Goal: Task Accomplishment & Management: Complete application form

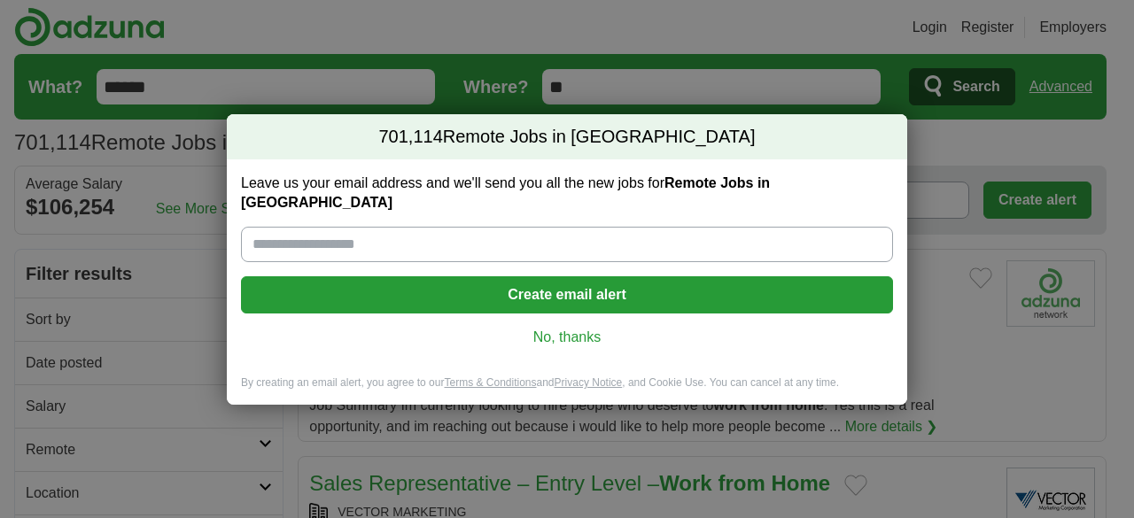
drag, startPoint x: 447, startPoint y: 238, endPoint x: 339, endPoint y: 432, distance: 222.2
click at [339, 432] on div "701,114 Remote Jobs in US Leave us your email address and we'll send you all th…" at bounding box center [567, 259] width 1134 height 518
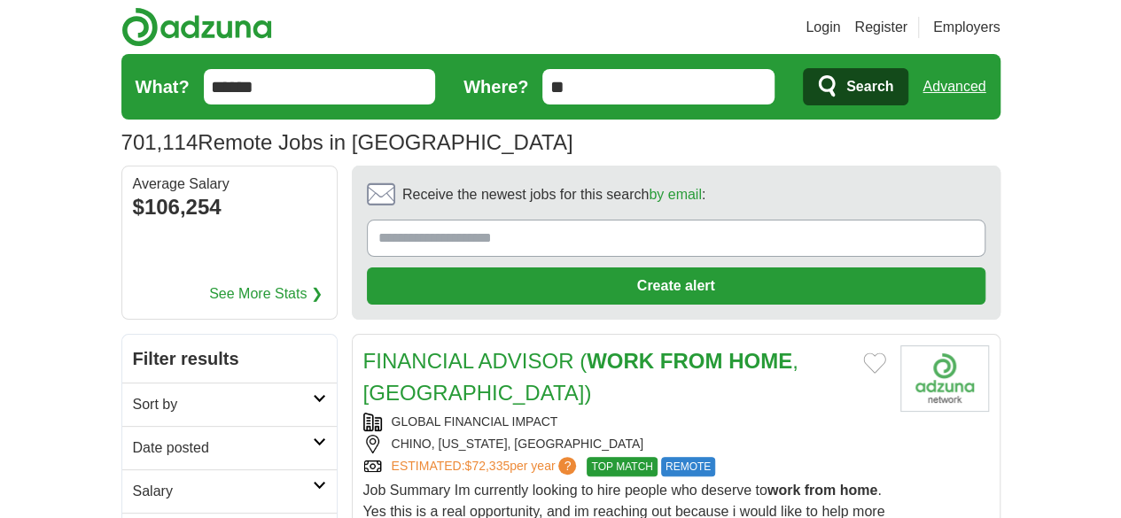
click at [313, 394] on icon at bounding box center [319, 398] width 13 height 9
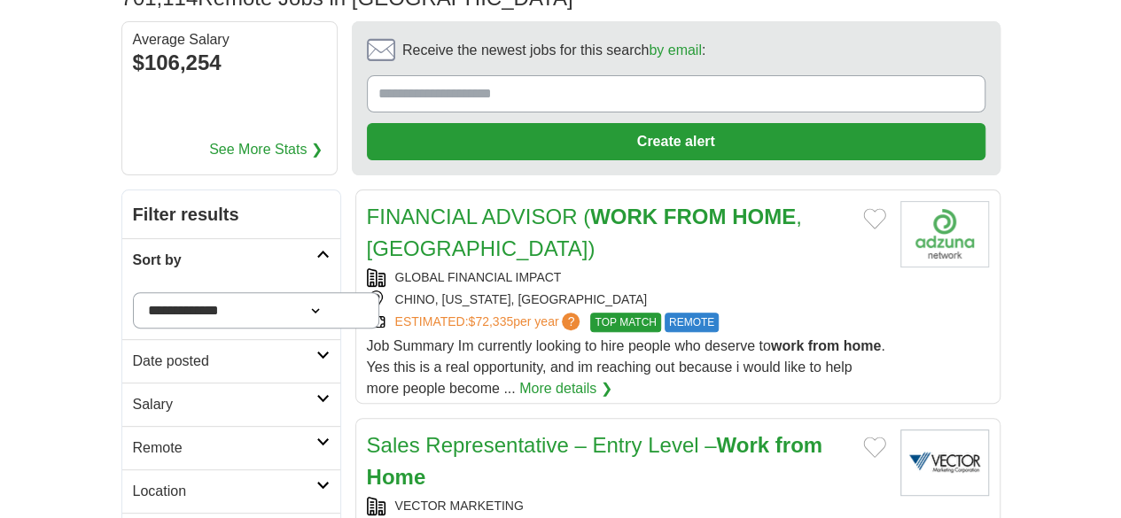
scroll to position [152, 0]
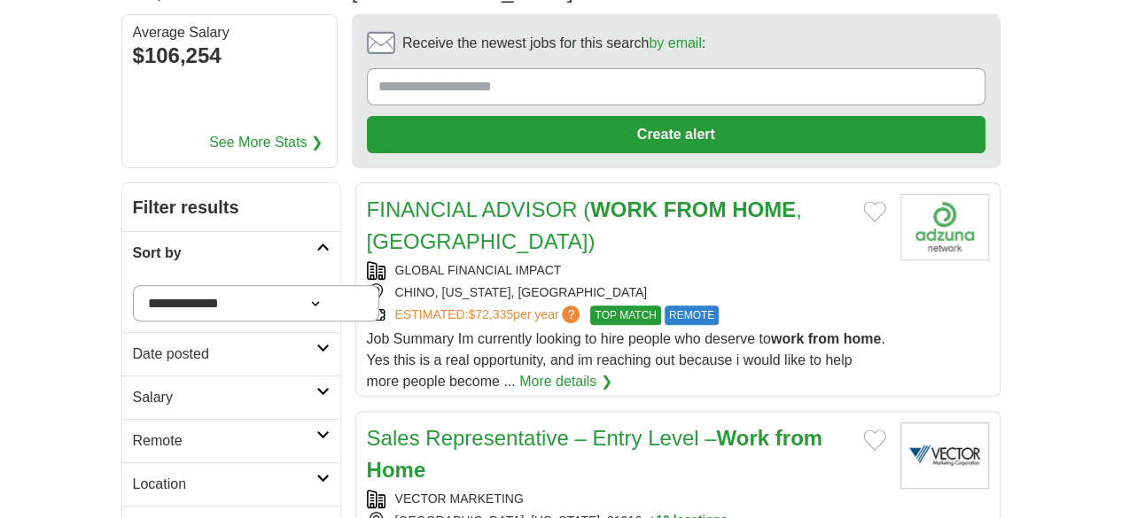
click at [263, 419] on link "Remote" at bounding box center [231, 440] width 218 height 43
click at [133, 476] on link "Remote jobs" at bounding box center [173, 483] width 80 height 15
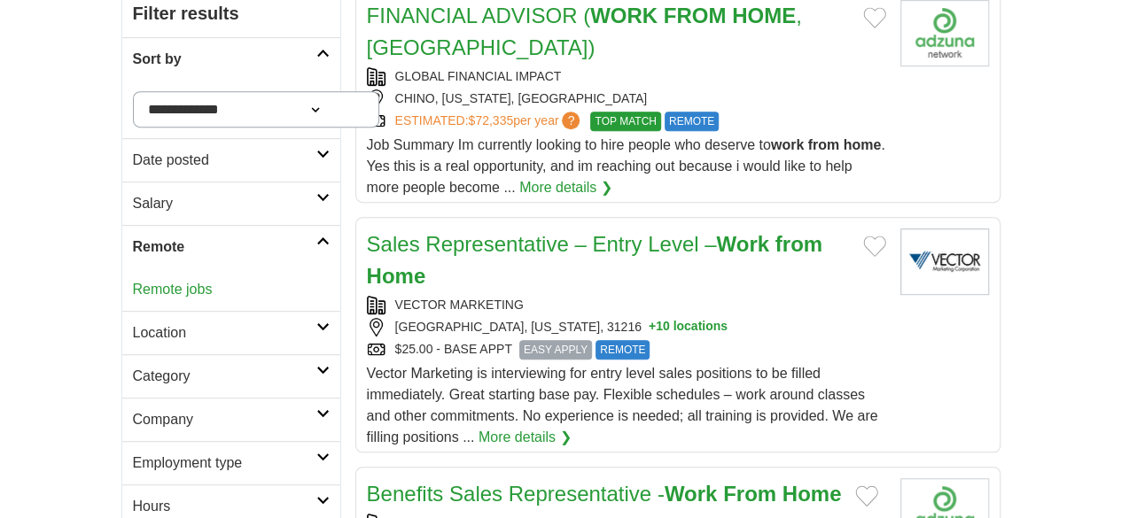
scroll to position [349, 0]
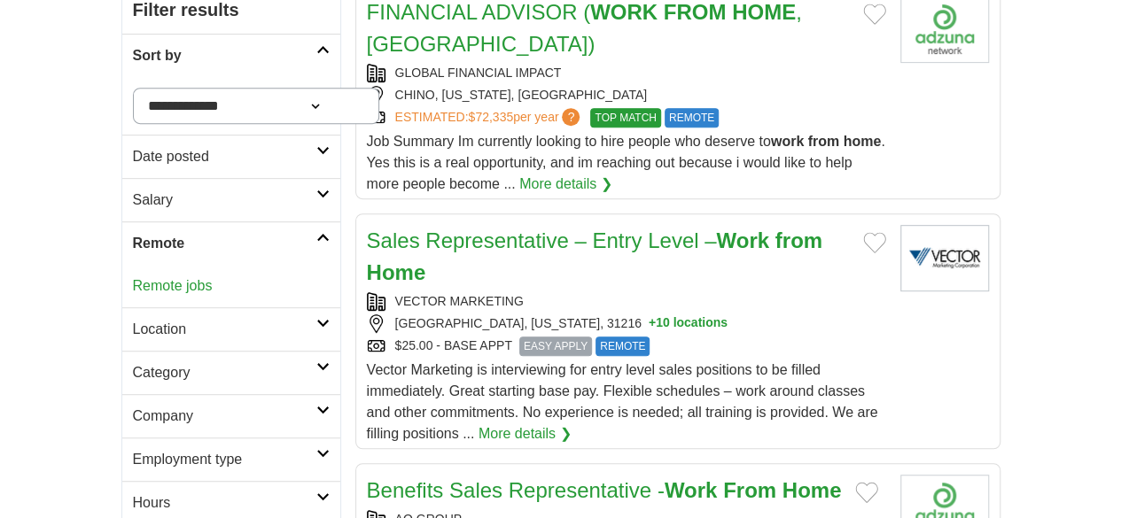
click at [316, 449] on icon at bounding box center [322, 453] width 13 height 9
click at [316, 362] on icon at bounding box center [322, 366] width 13 height 9
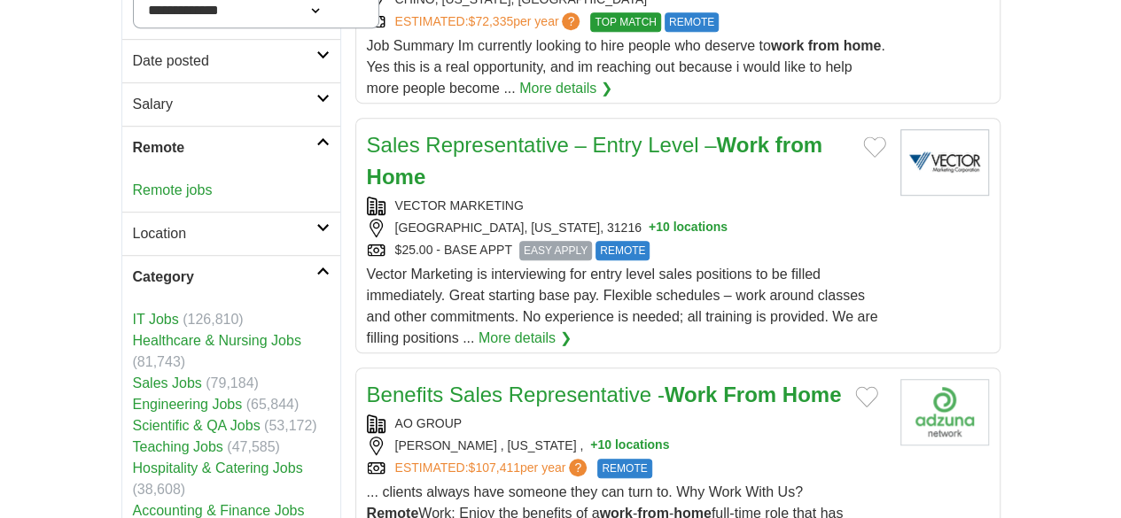
scroll to position [456, 0]
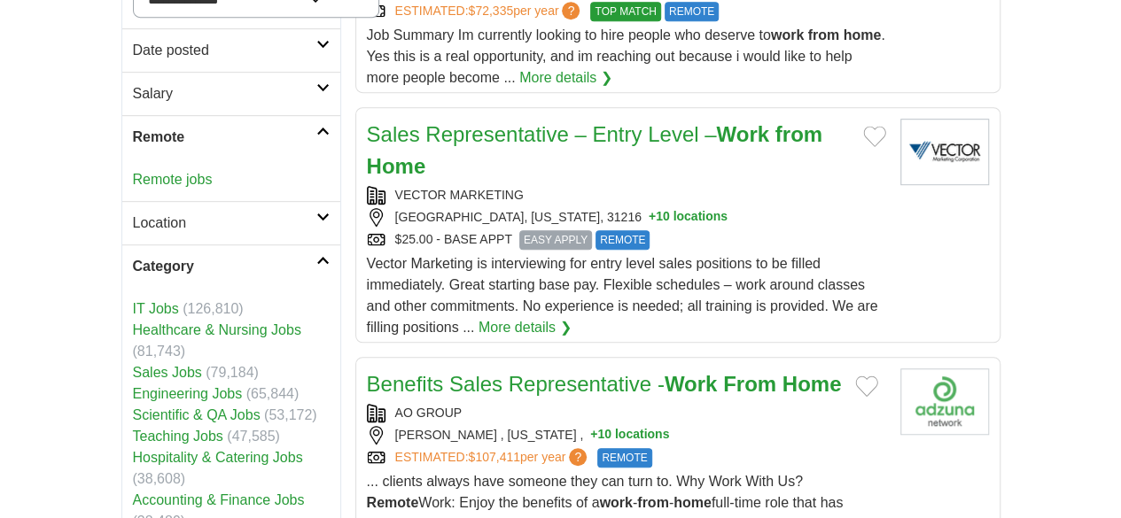
click at [133, 386] on link "Engineering Jobs" at bounding box center [188, 393] width 110 height 15
click at [316, 213] on icon at bounding box center [322, 217] width 13 height 9
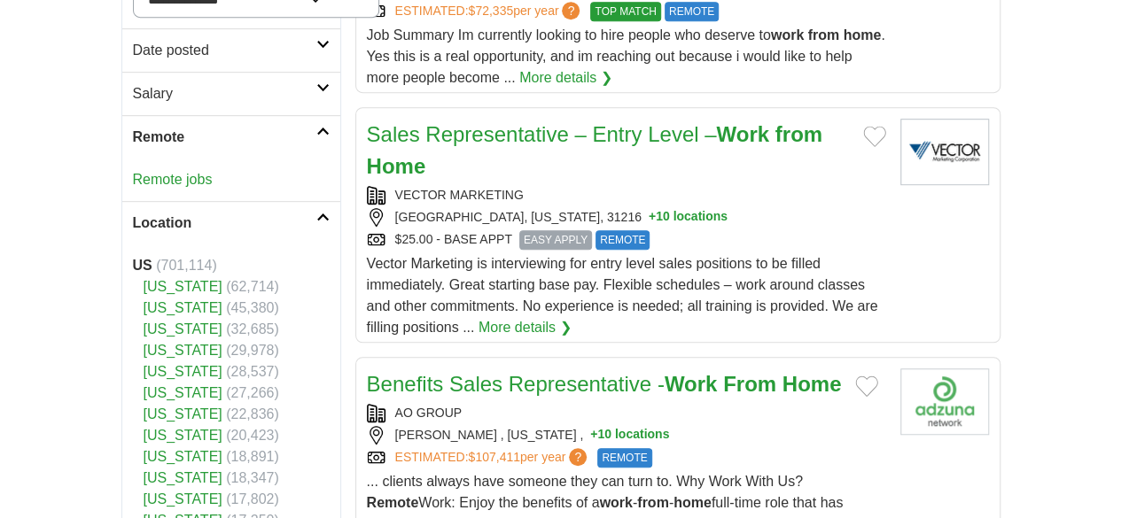
click at [316, 213] on icon at bounding box center [322, 217] width 13 height 9
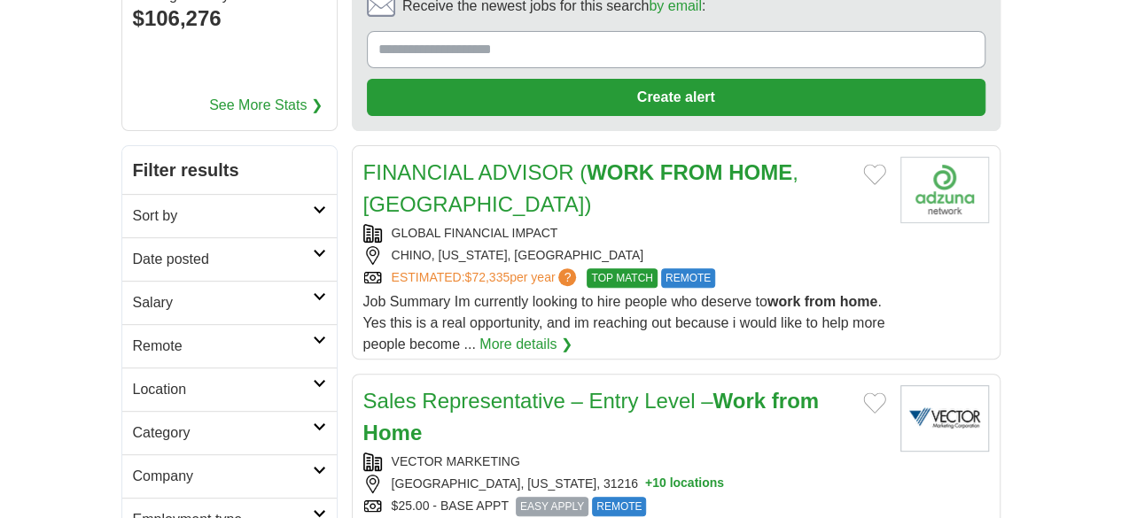
scroll to position [248, 0]
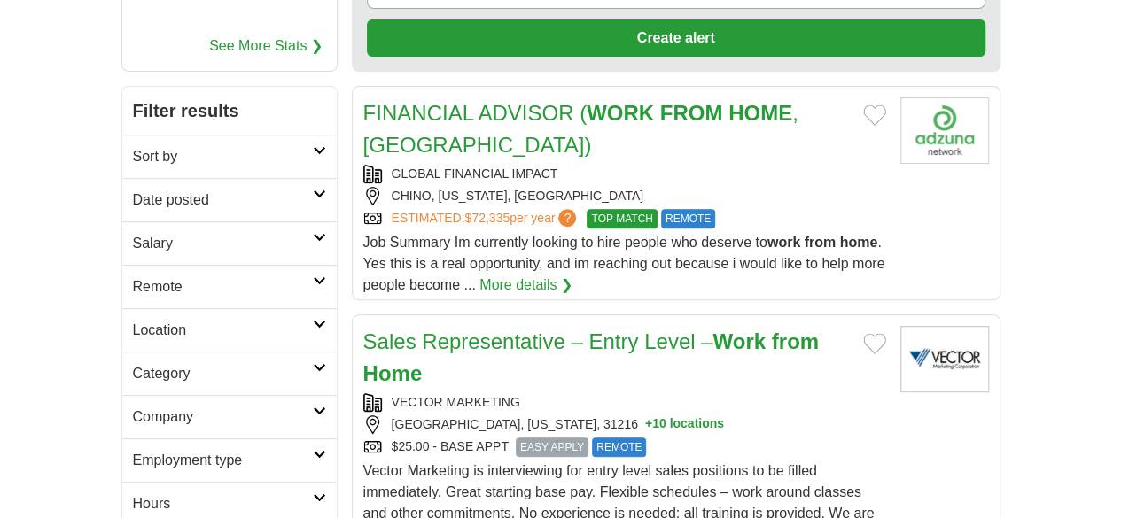
click at [313, 277] on icon at bounding box center [319, 281] width 13 height 9
click at [133, 322] on link "Remote jobs" at bounding box center [173, 329] width 80 height 15
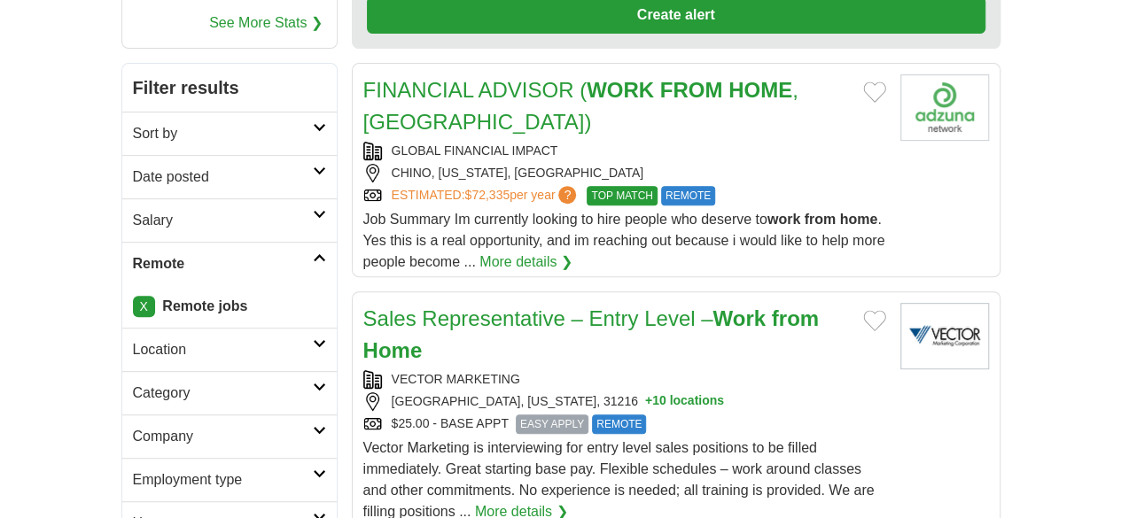
scroll to position [295, 0]
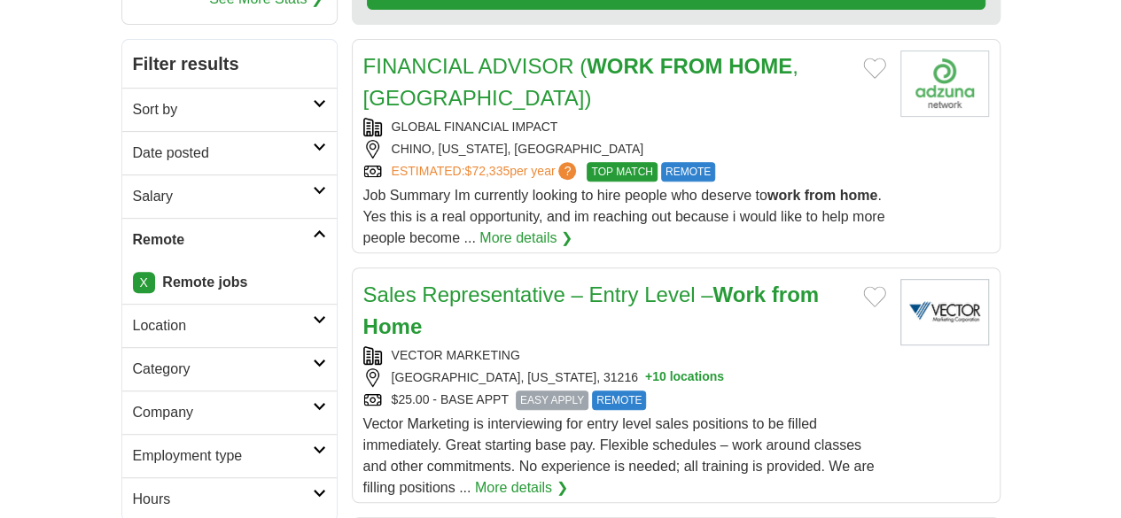
click at [313, 359] on icon at bounding box center [319, 363] width 13 height 9
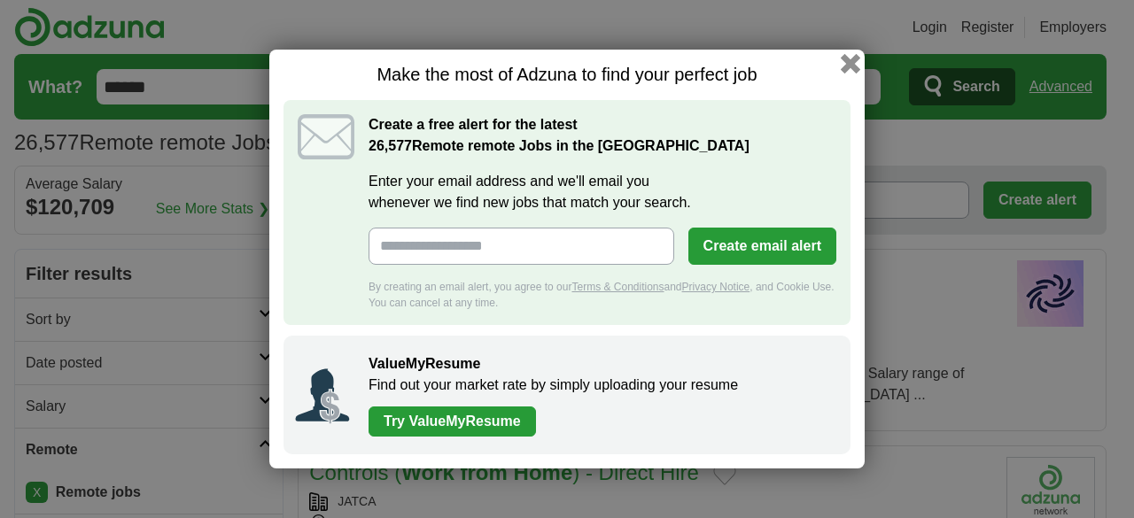
click at [849, 63] on button "button" at bounding box center [850, 63] width 19 height 19
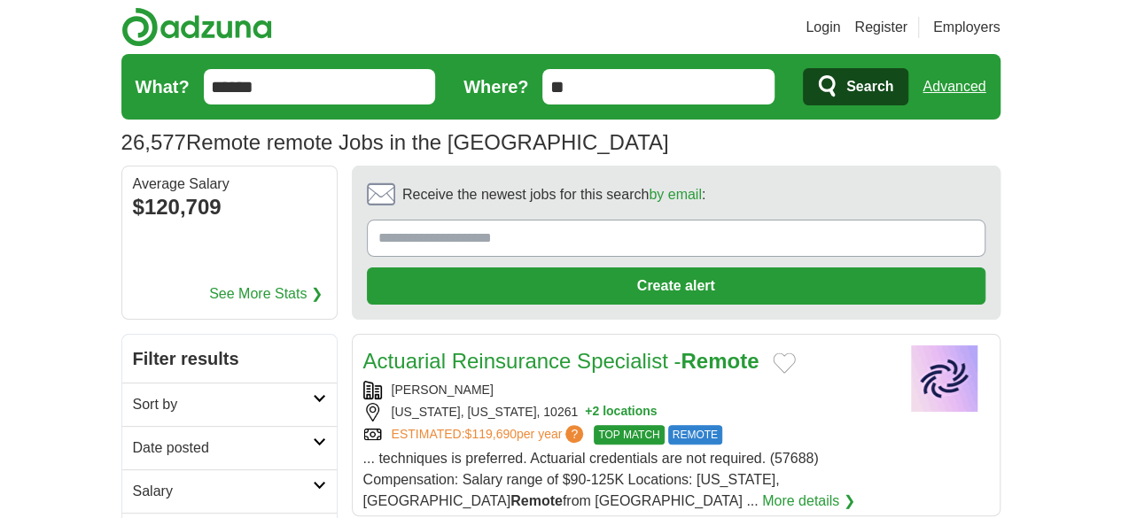
click at [313, 394] on icon at bounding box center [319, 398] width 13 height 9
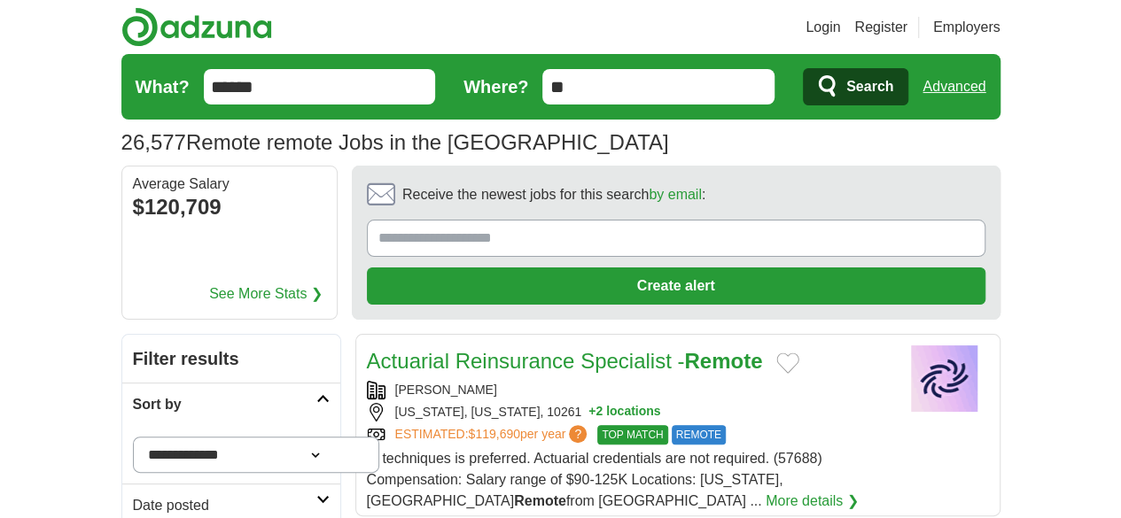
click at [316, 394] on icon at bounding box center [322, 398] width 13 height 9
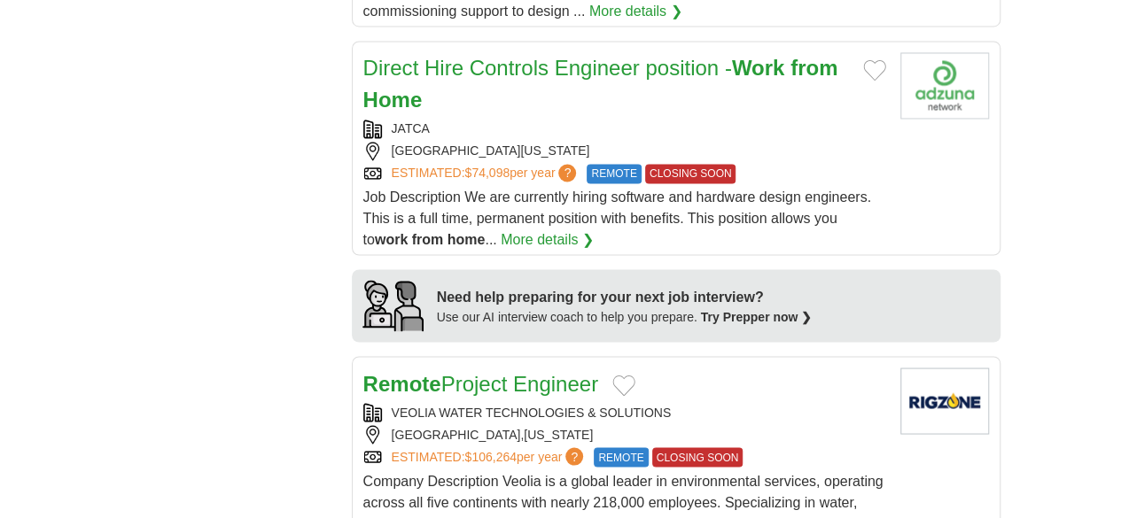
scroll to position [1437, 0]
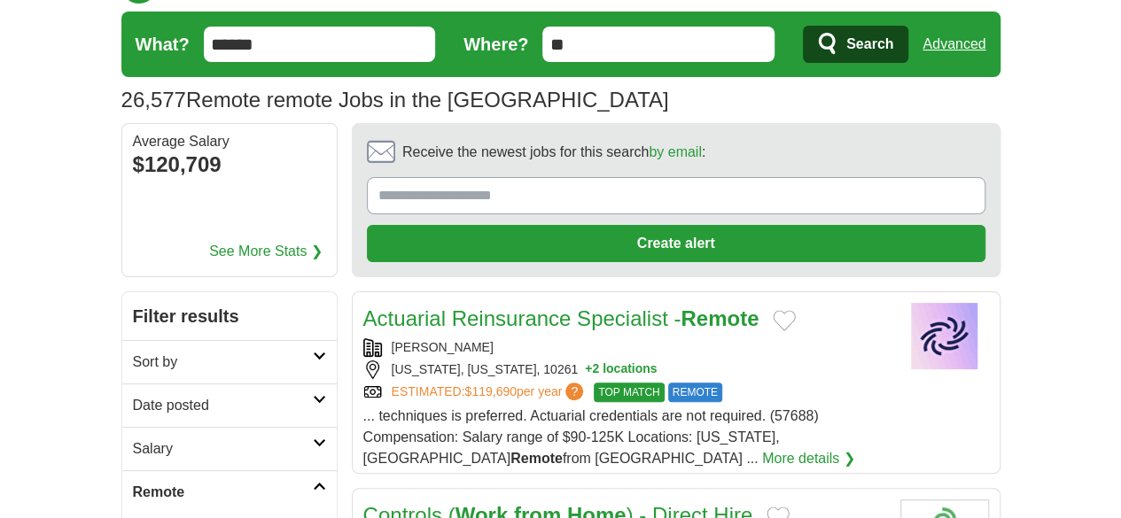
scroll to position [0, 0]
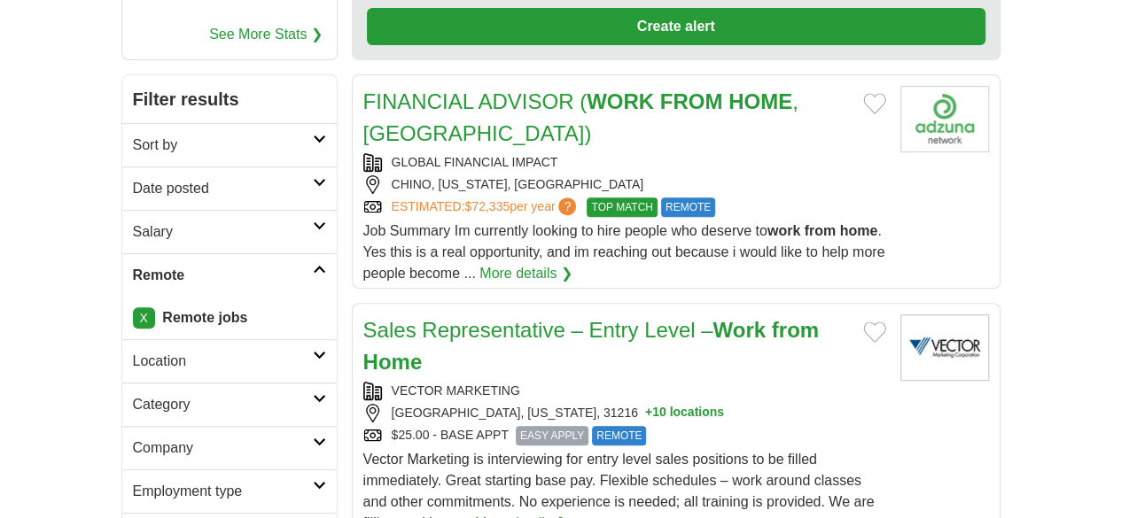
scroll to position [342, 0]
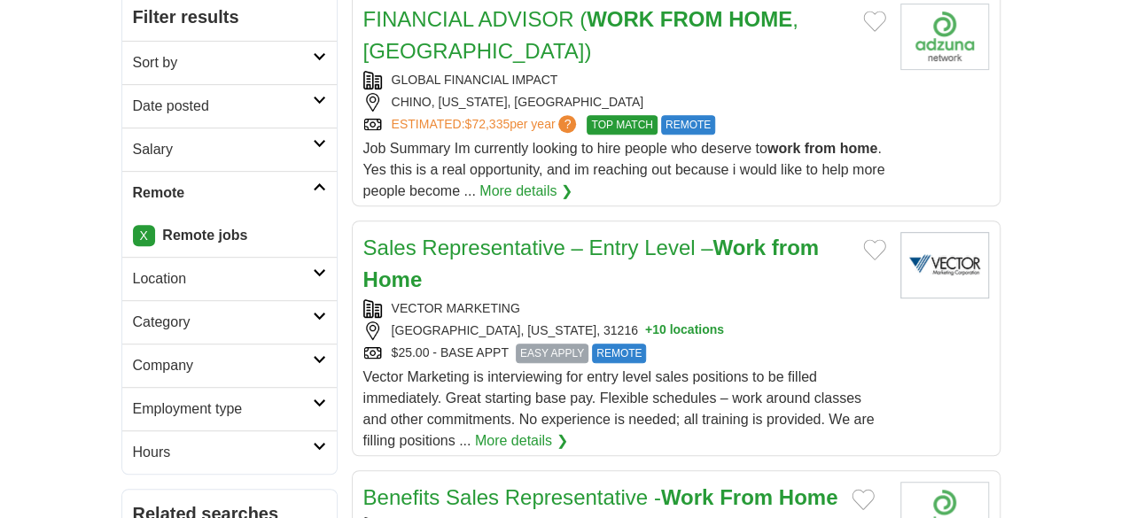
click at [313, 399] on icon at bounding box center [319, 403] width 13 height 9
click at [313, 312] on icon at bounding box center [319, 316] width 13 height 9
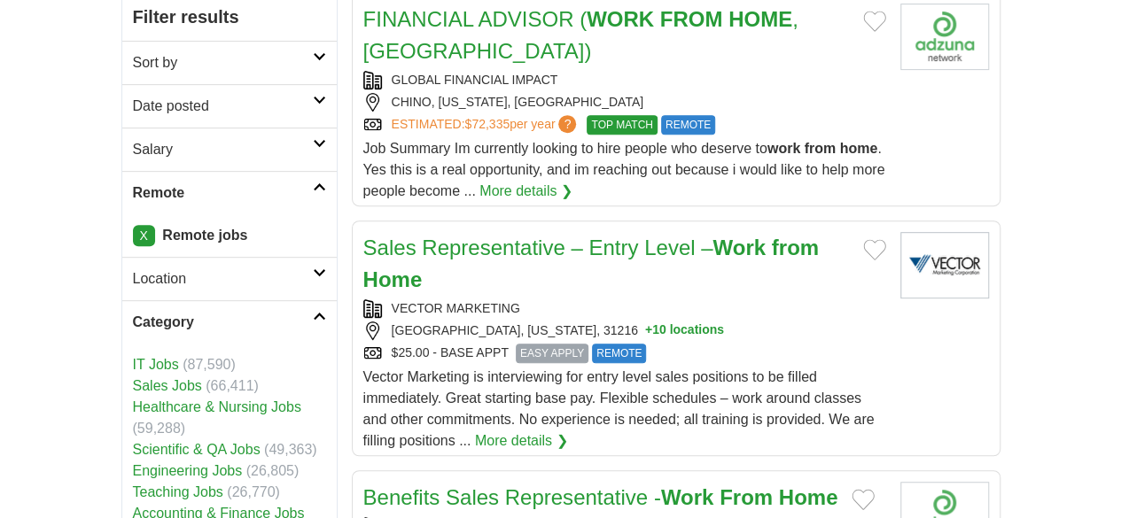
click at [133, 464] on link "Engineering Jobs" at bounding box center [188, 471] width 110 height 15
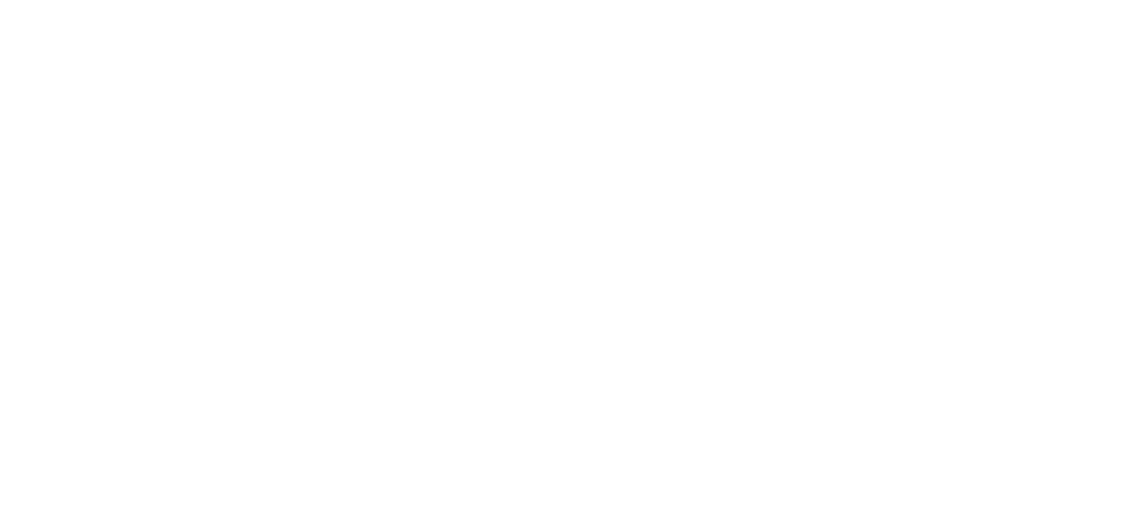
scroll to position [3094, 0]
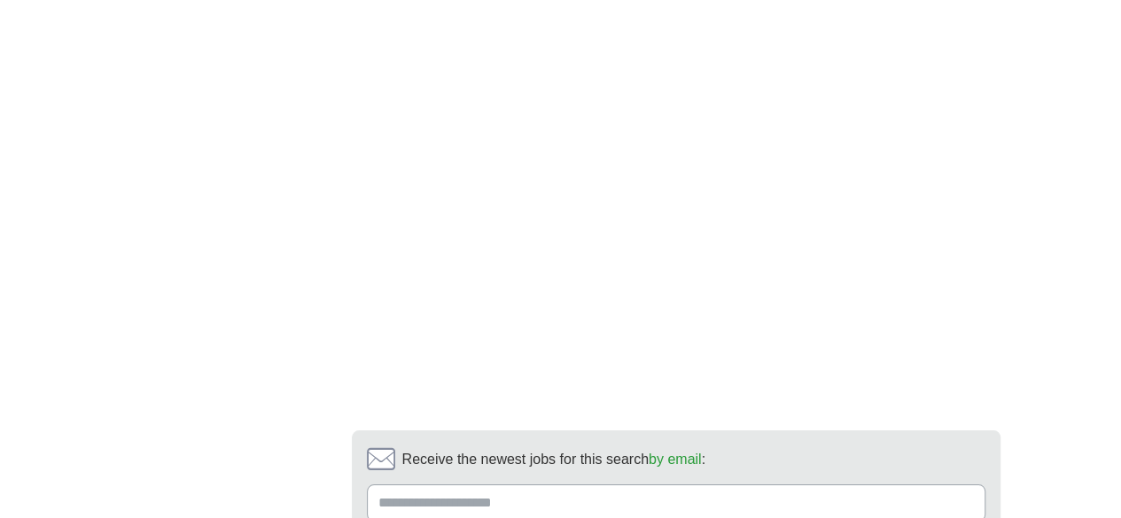
scroll to position [3064, 0]
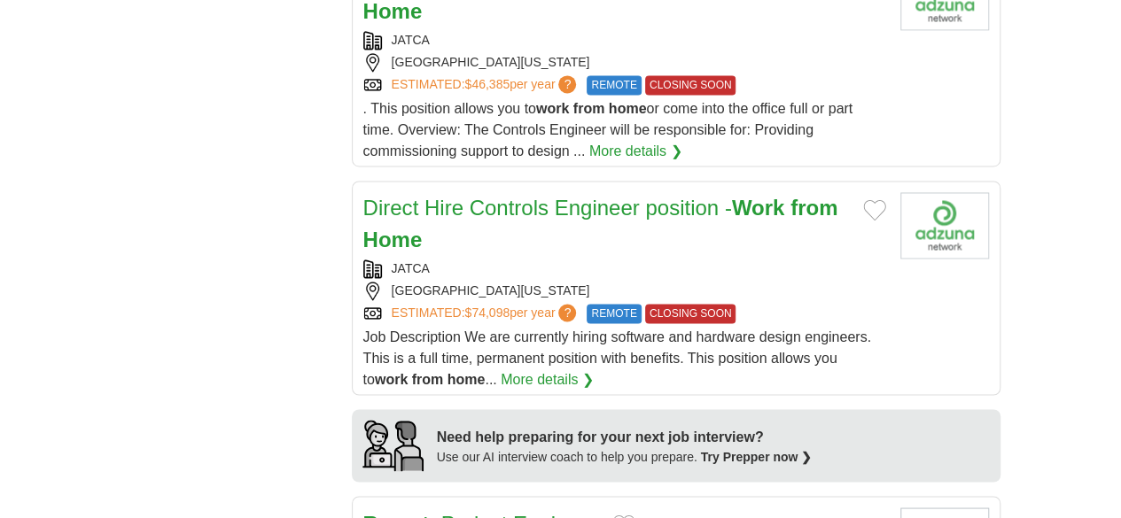
scroll to position [1288, 0]
click at [488, 510] on link "Remote Project Engineer" at bounding box center [480, 522] width 235 height 24
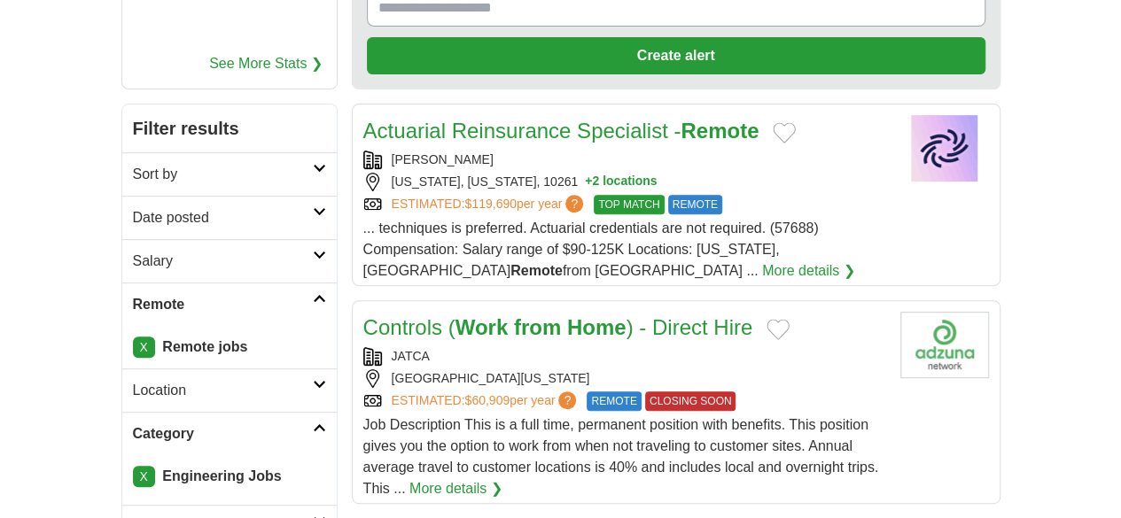
scroll to position [0, 0]
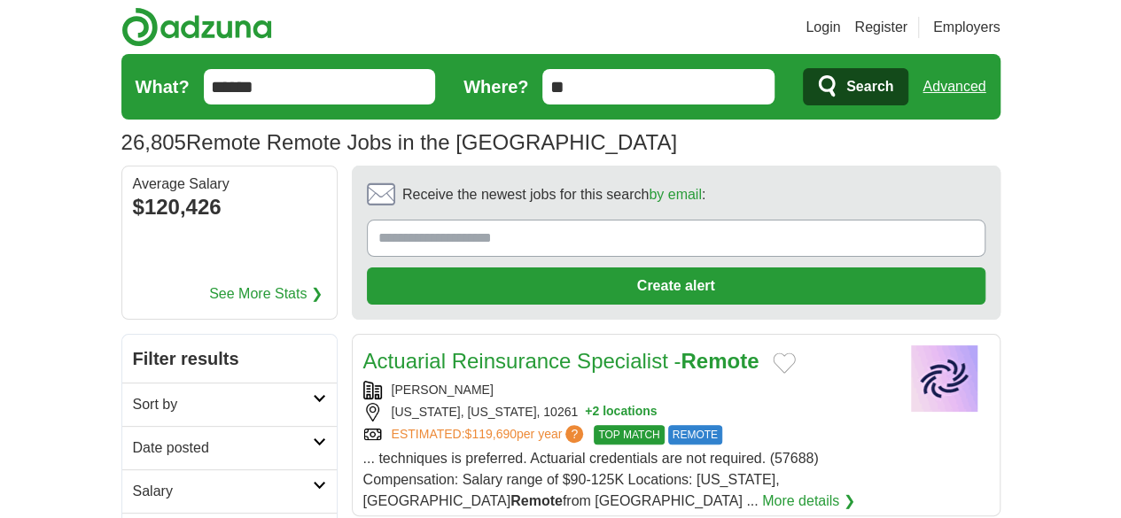
click at [908, 26] on link "Register" at bounding box center [880, 27] width 53 height 21
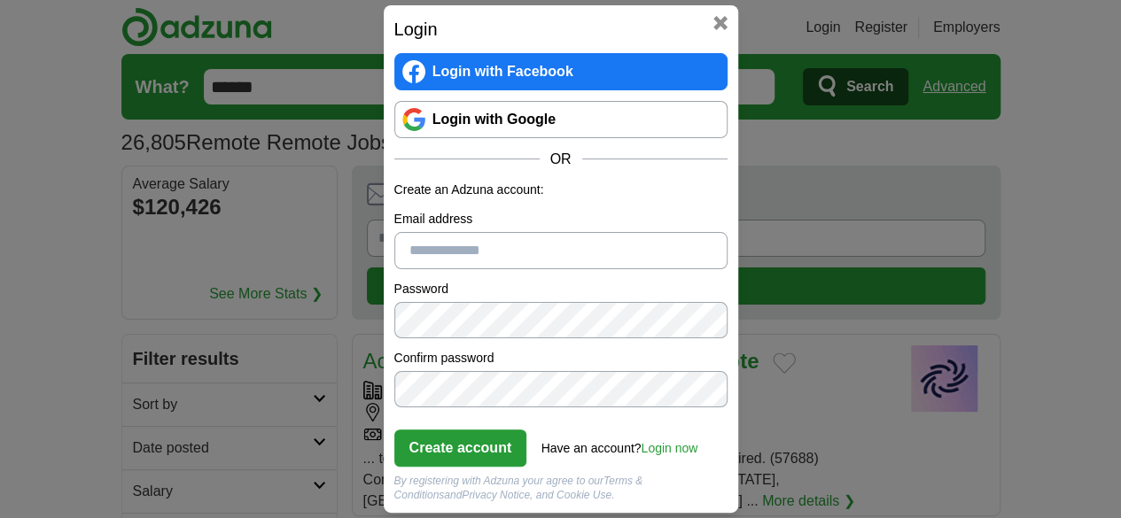
click at [487, 251] on input "Email address" at bounding box center [560, 250] width 333 height 37
type input "**********"
click at [456, 441] on button "Create account" at bounding box center [460, 448] width 133 height 37
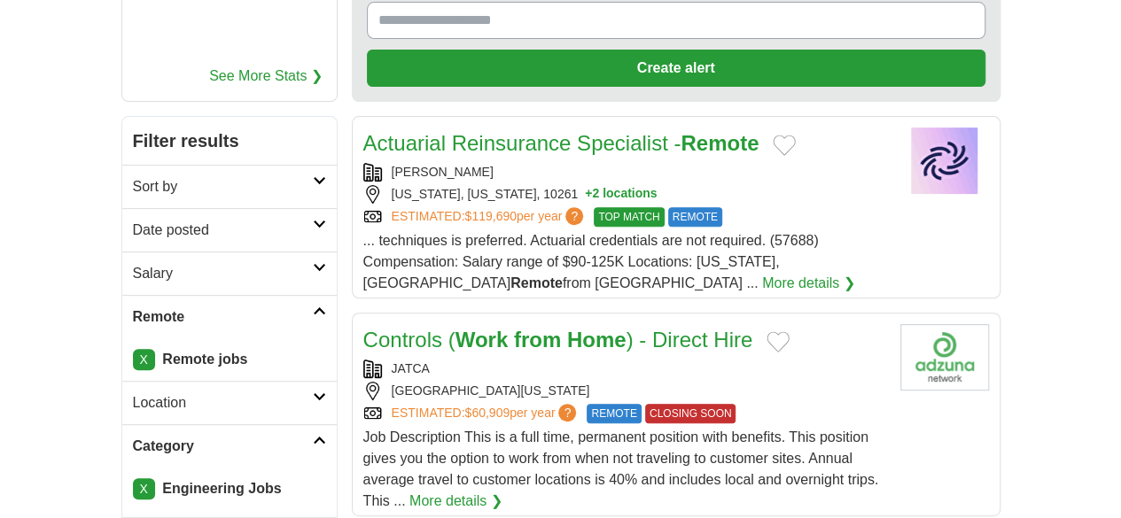
scroll to position [227, 0]
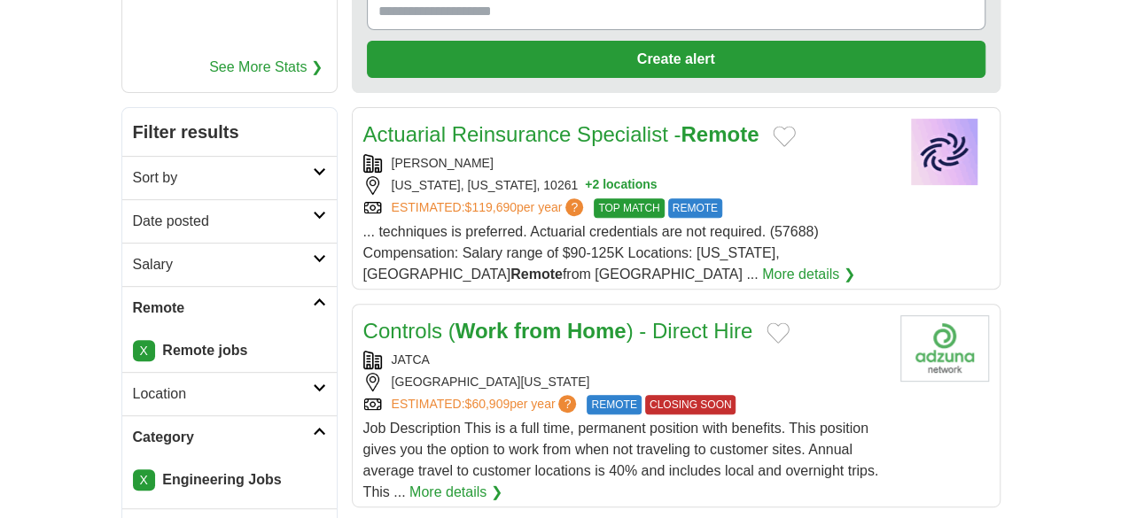
click at [133, 470] on link "X" at bounding box center [144, 480] width 22 height 21
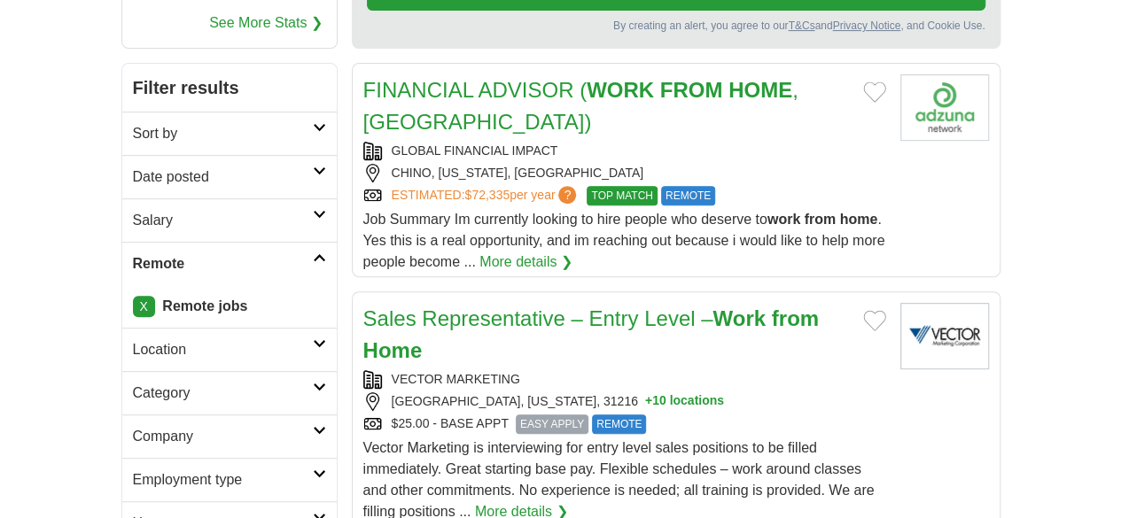
scroll to position [223, 0]
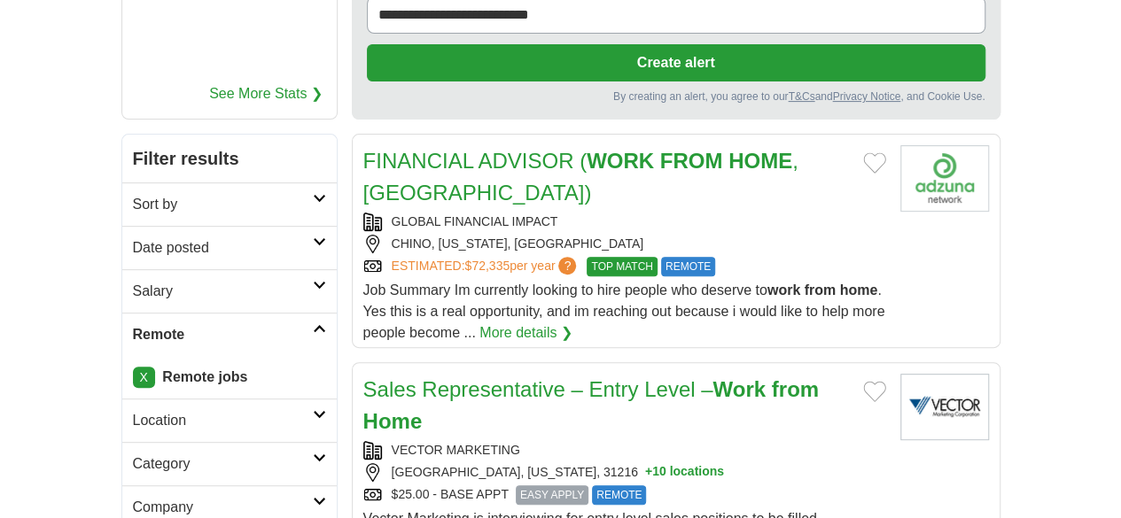
click at [268, 442] on link "Category" at bounding box center [229, 463] width 214 height 43
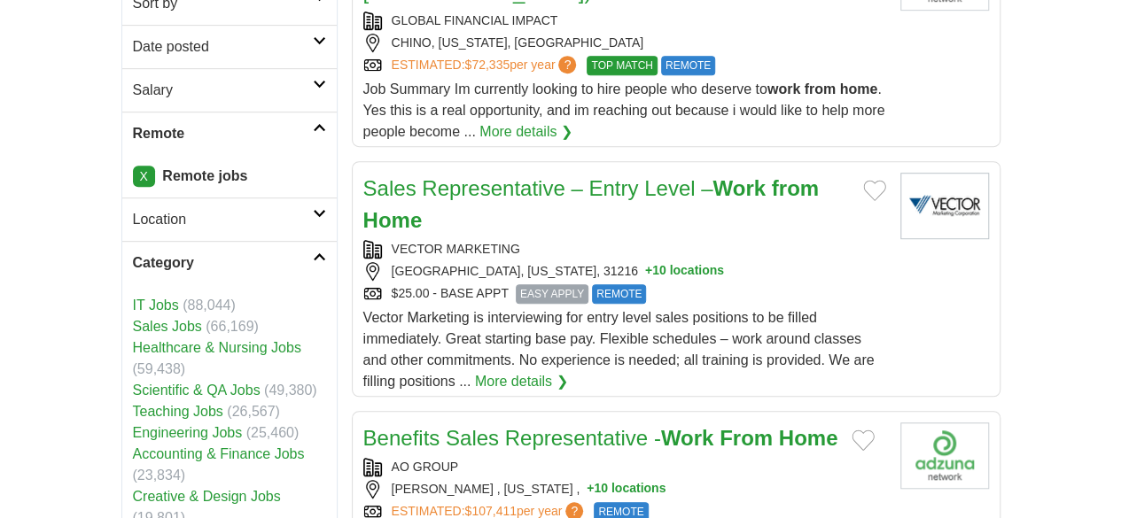
scroll to position [507, 0]
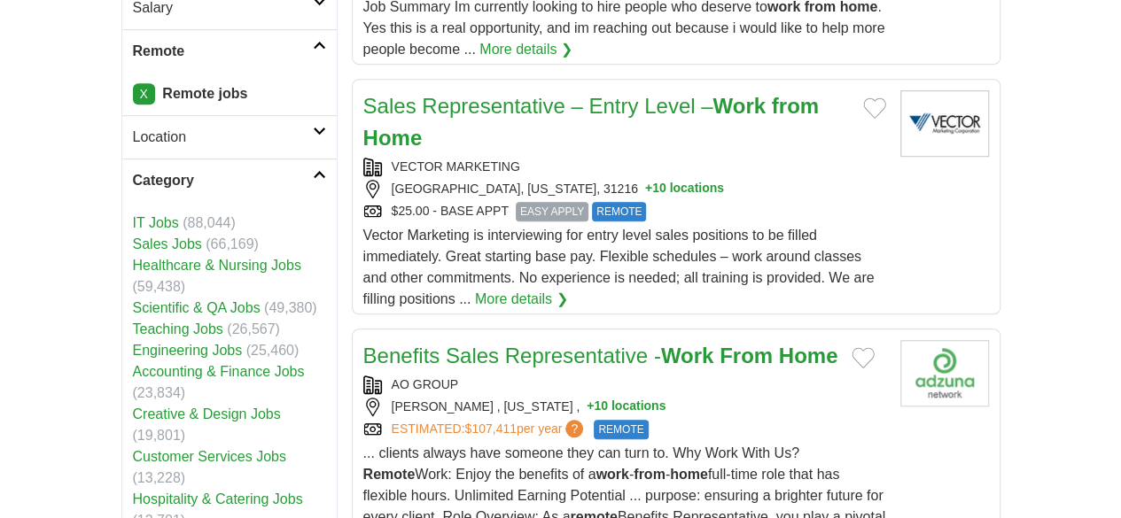
click at [133, 343] on link "Engineering Jobs" at bounding box center [188, 350] width 110 height 15
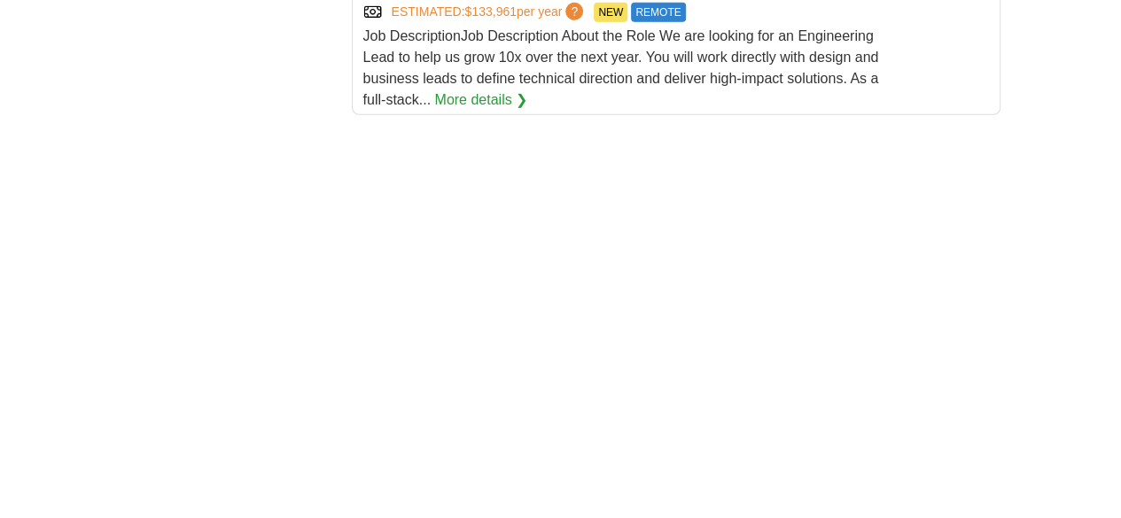
scroll to position [2684, 0]
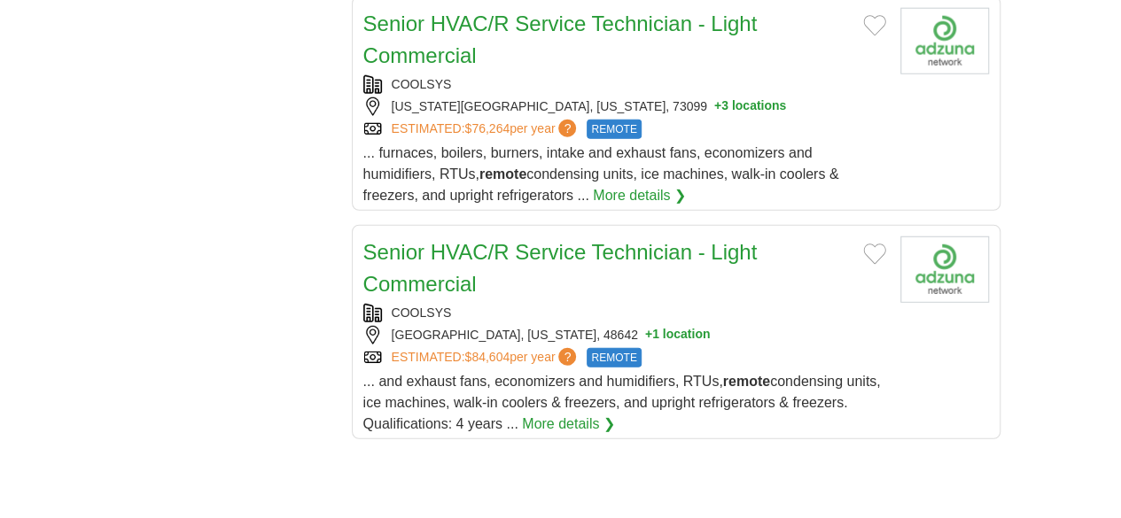
scroll to position [2329, 0]
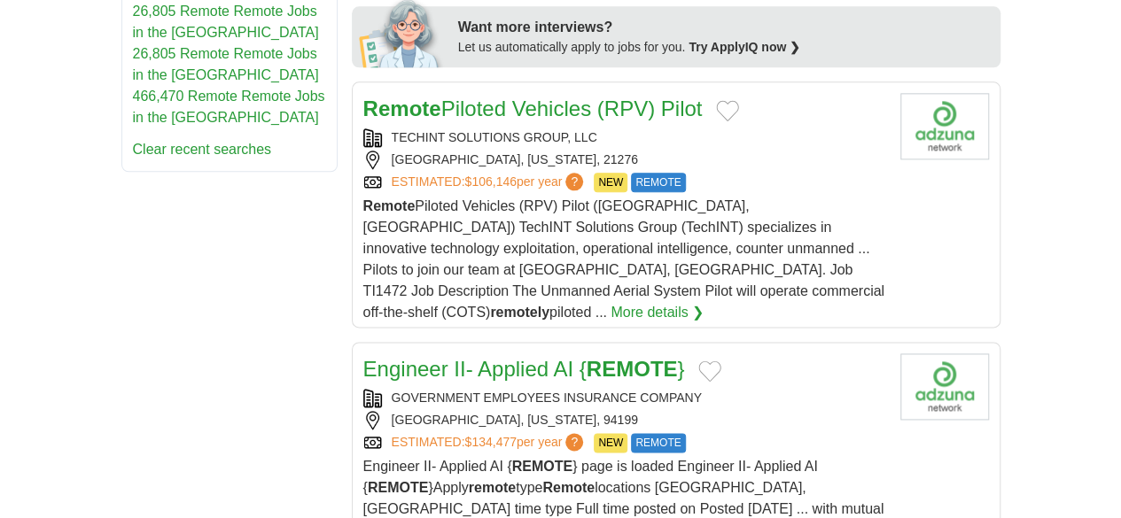
scroll to position [1179, 0]
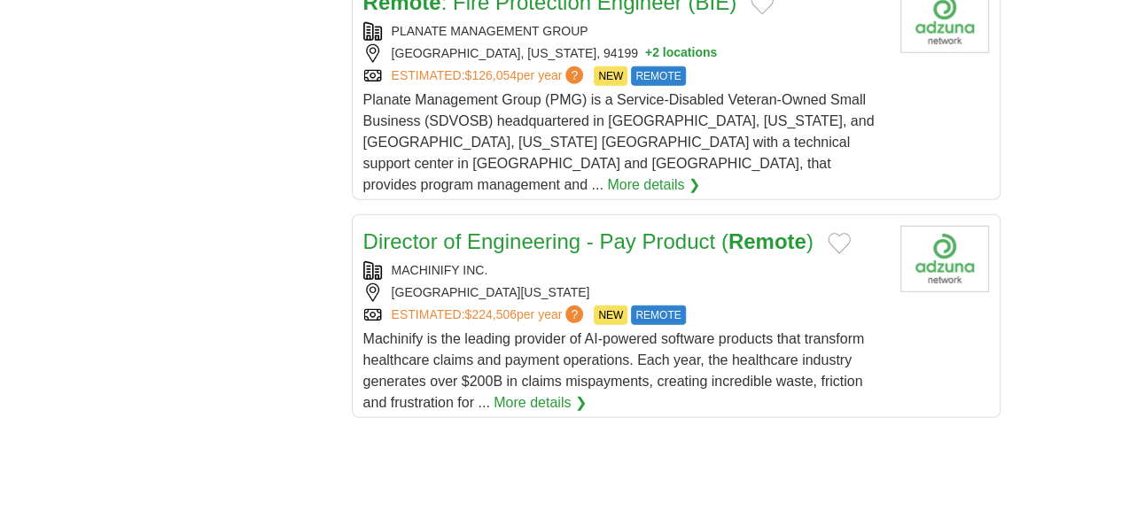
scroll to position [2442, 0]
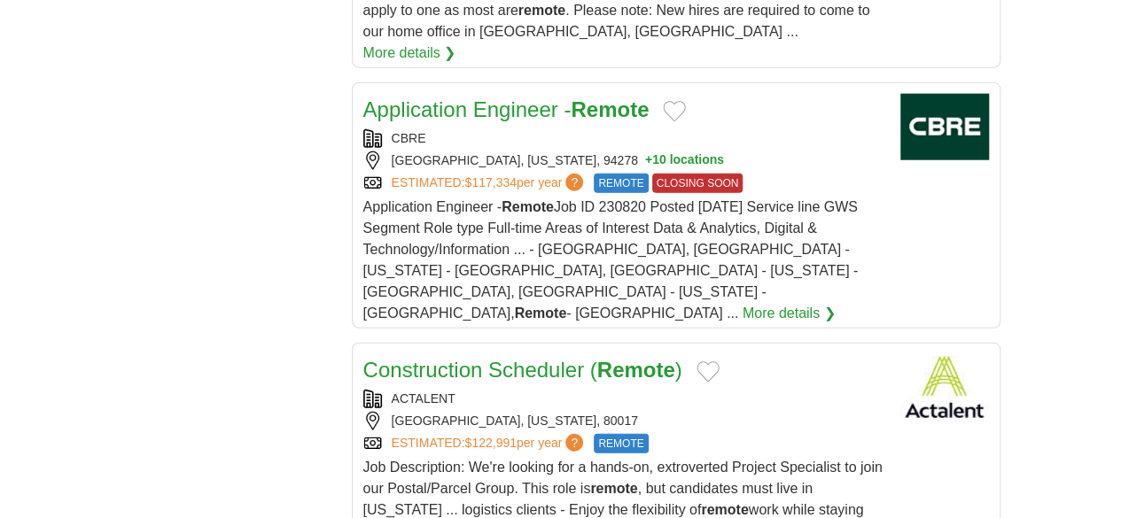
scroll to position [2221, 0]
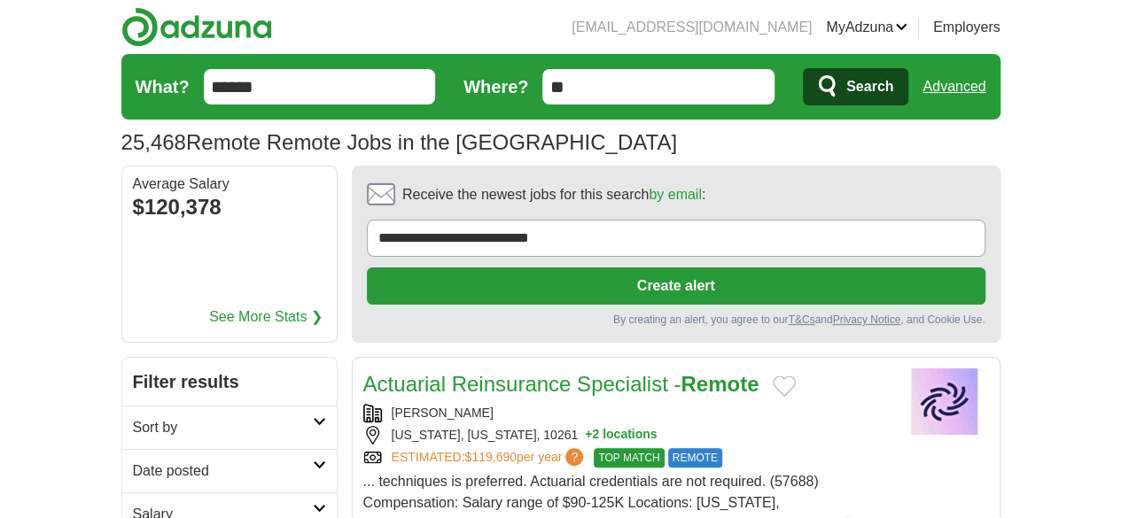
click at [227, 86] on input "******" at bounding box center [320, 86] width 232 height 35
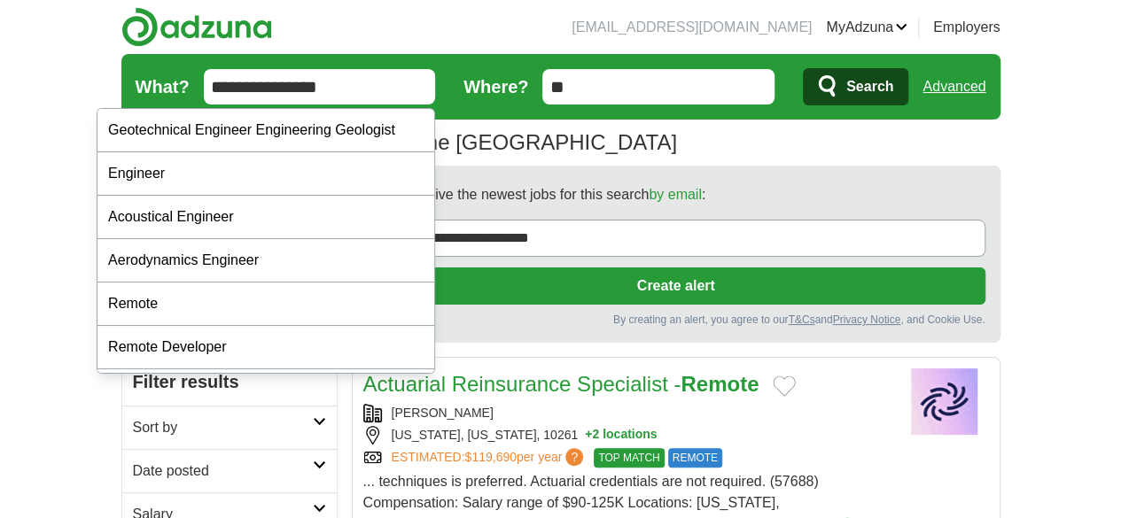
click at [280, 86] on input "**********" at bounding box center [320, 86] width 232 height 35
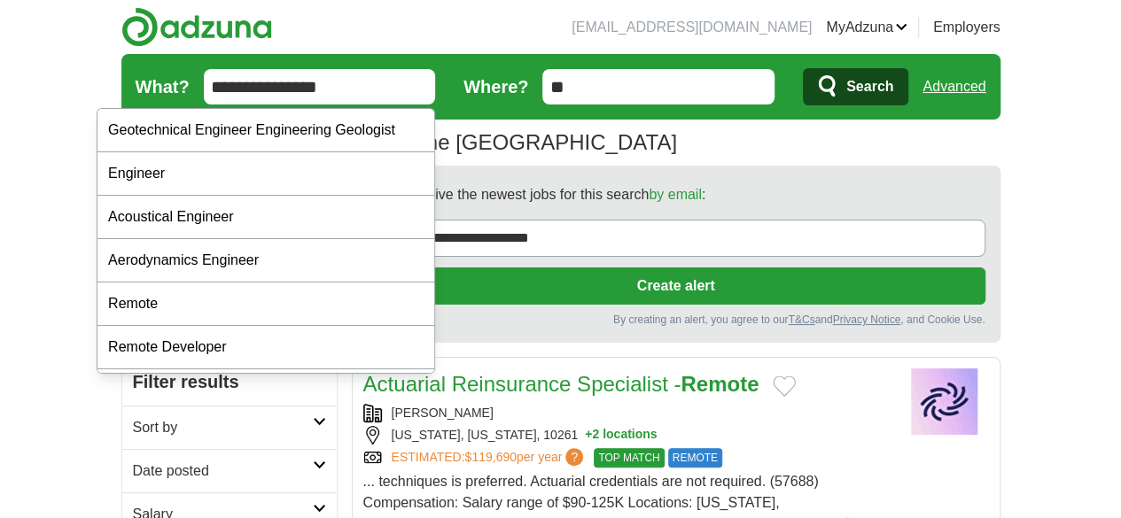
click at [246, 90] on input "**********" at bounding box center [320, 86] width 232 height 35
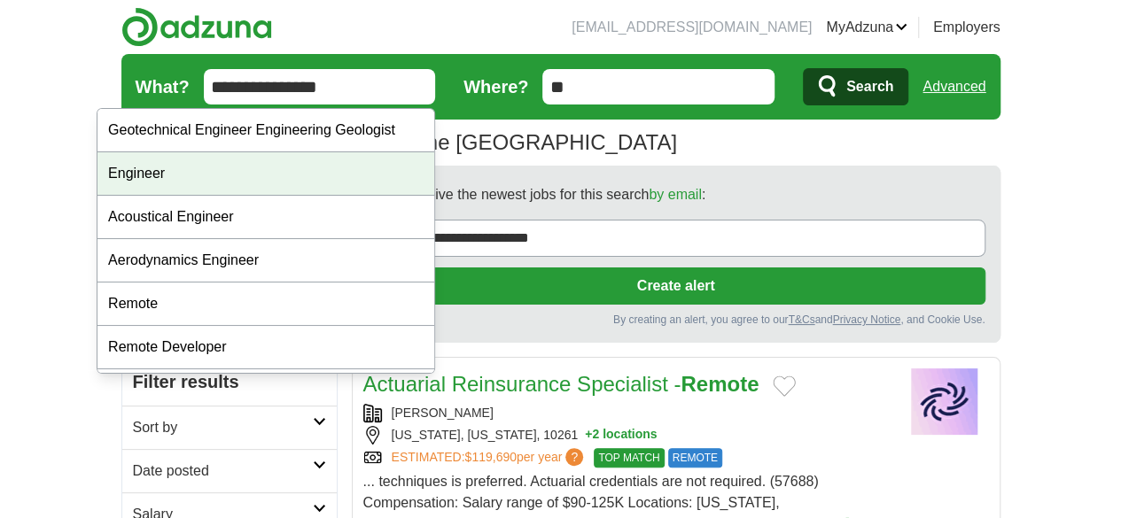
click at [148, 180] on div "Engineer" at bounding box center [265, 173] width 337 height 43
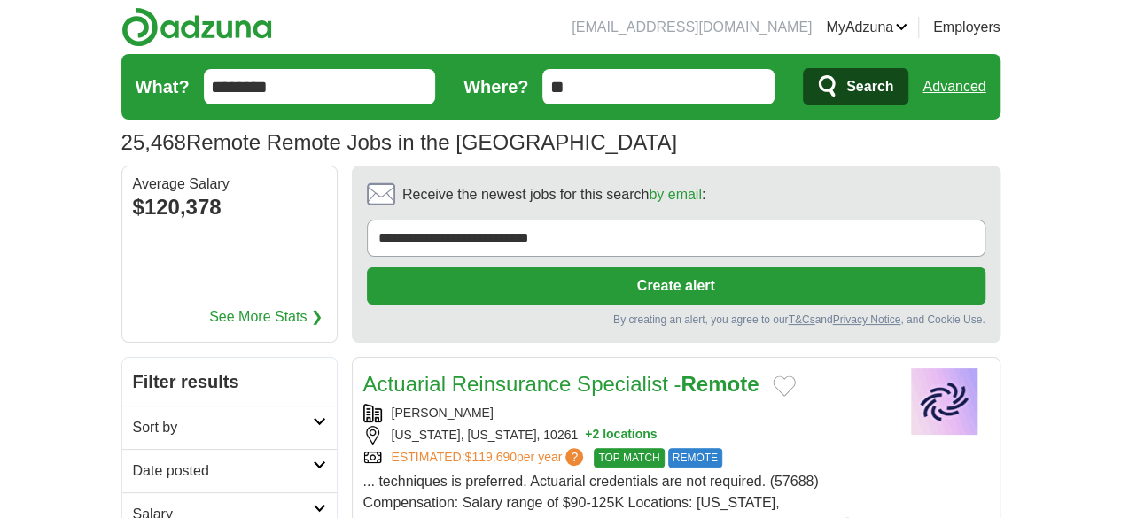
click at [148, 180] on div "Average Salary" at bounding box center [229, 184] width 193 height 14
click at [244, 90] on input "********" at bounding box center [320, 86] width 232 height 35
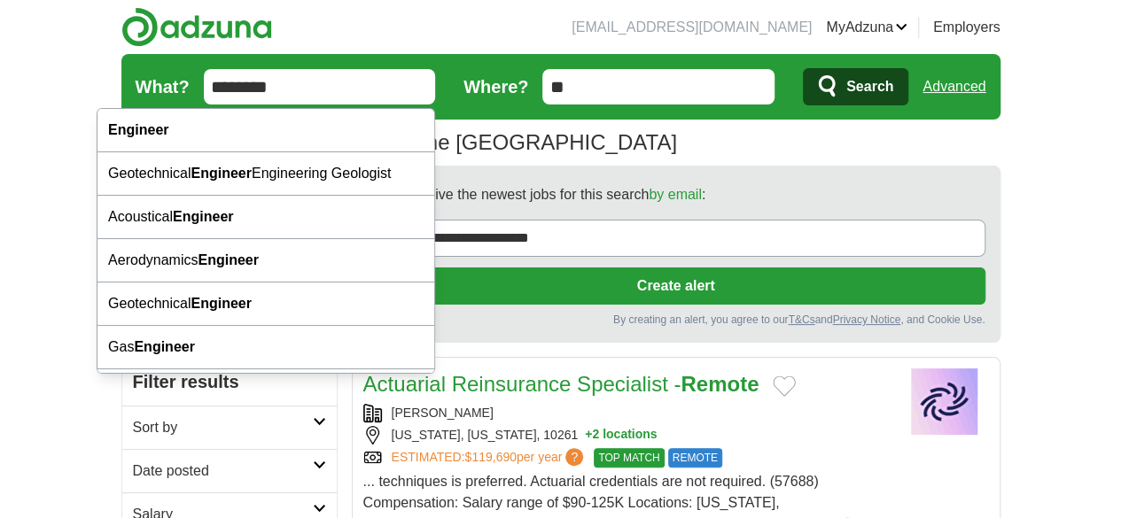
click at [274, 90] on input "********" at bounding box center [320, 86] width 232 height 35
type input "*"
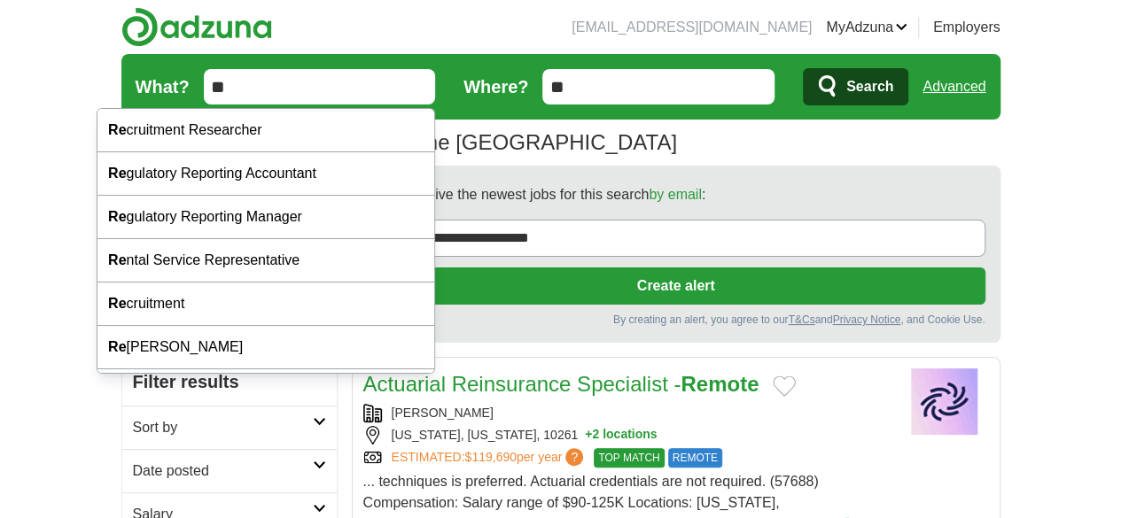
type input "*"
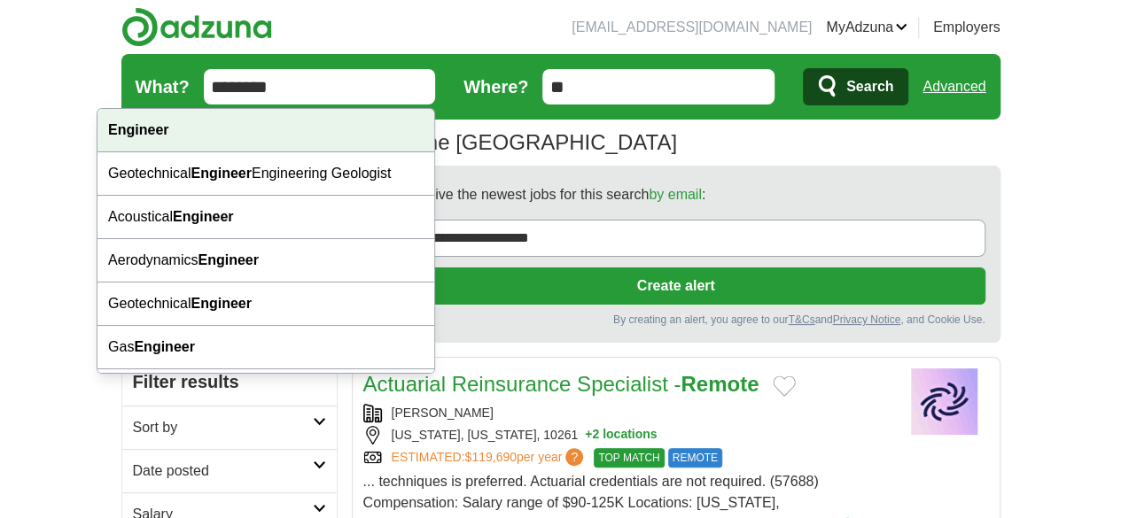
type input "********"
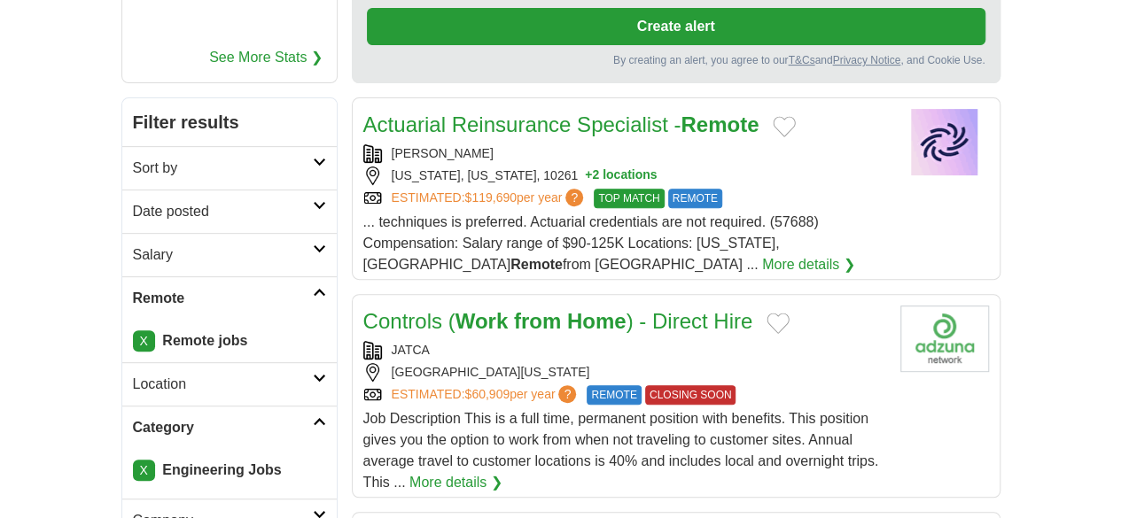
scroll to position [284, 0]
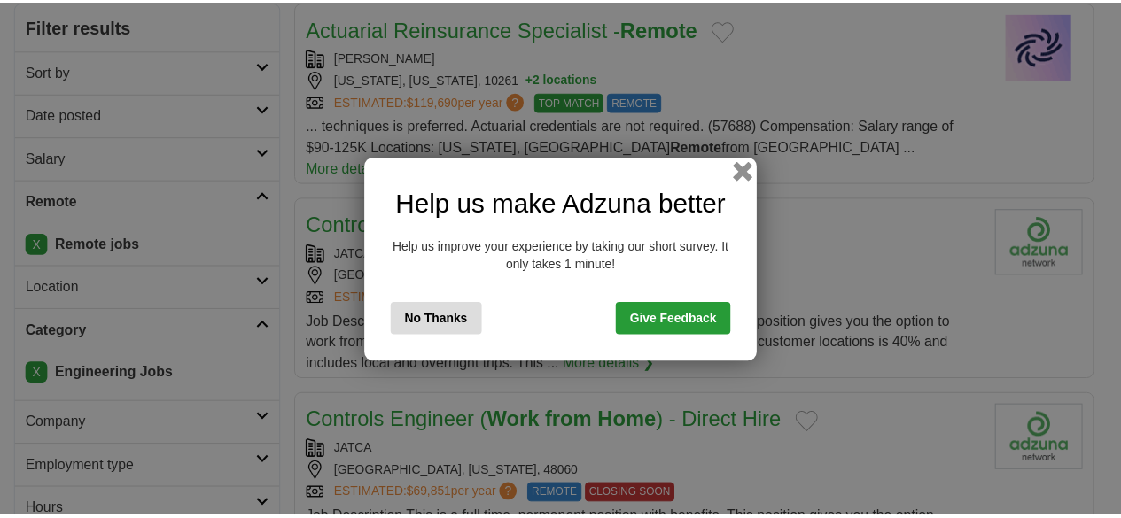
scroll to position [284, 0]
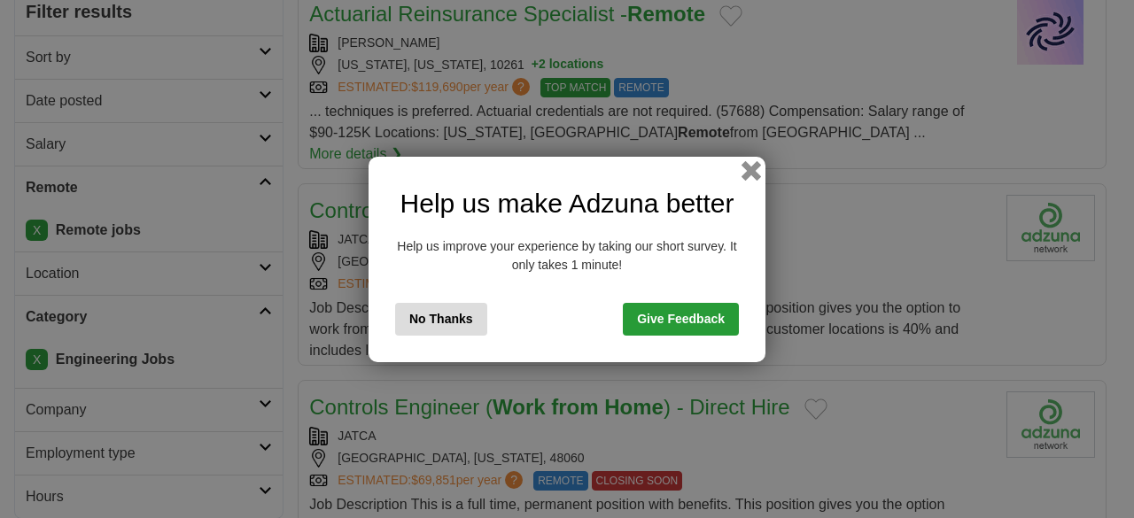
click at [748, 171] on button "button" at bounding box center [751, 169] width 19 height 19
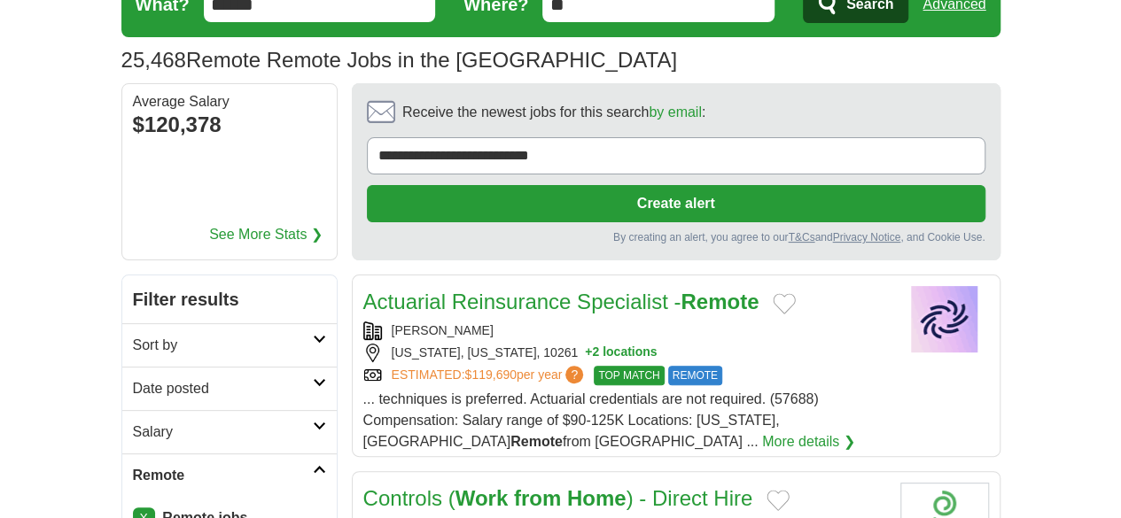
scroll to position [0, 0]
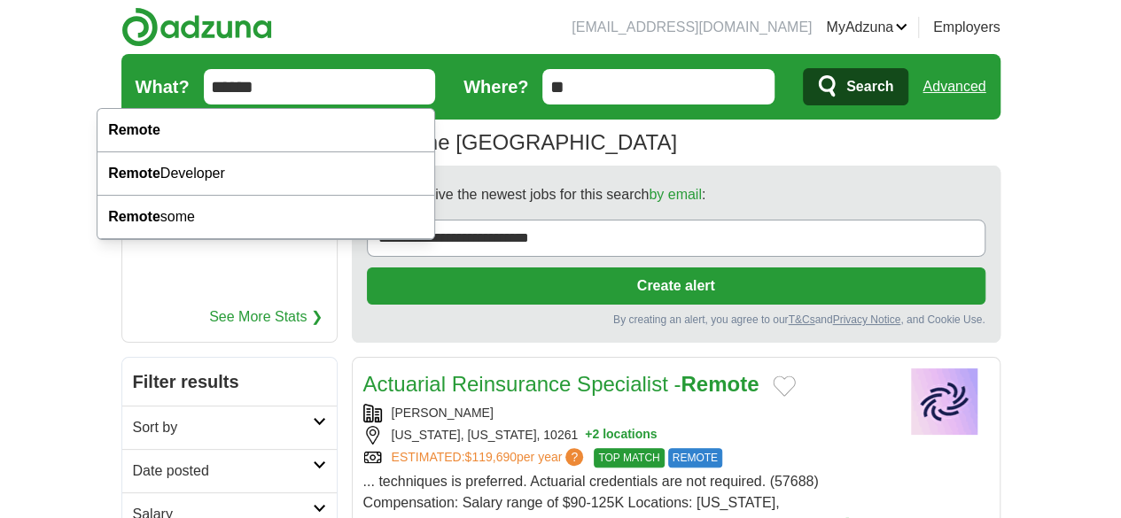
click at [305, 89] on input "******" at bounding box center [320, 86] width 232 height 35
type input "*"
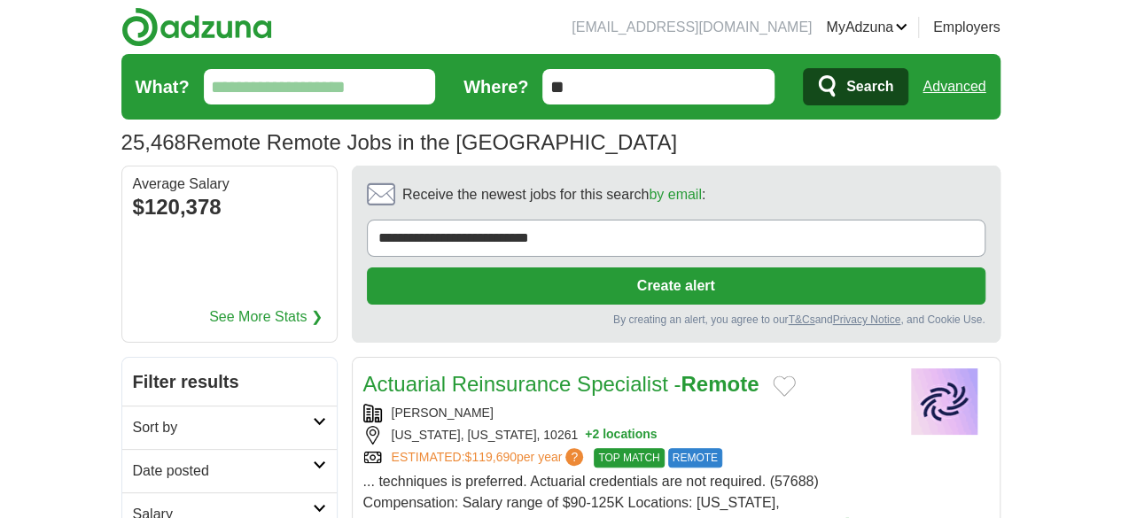
type input "*"
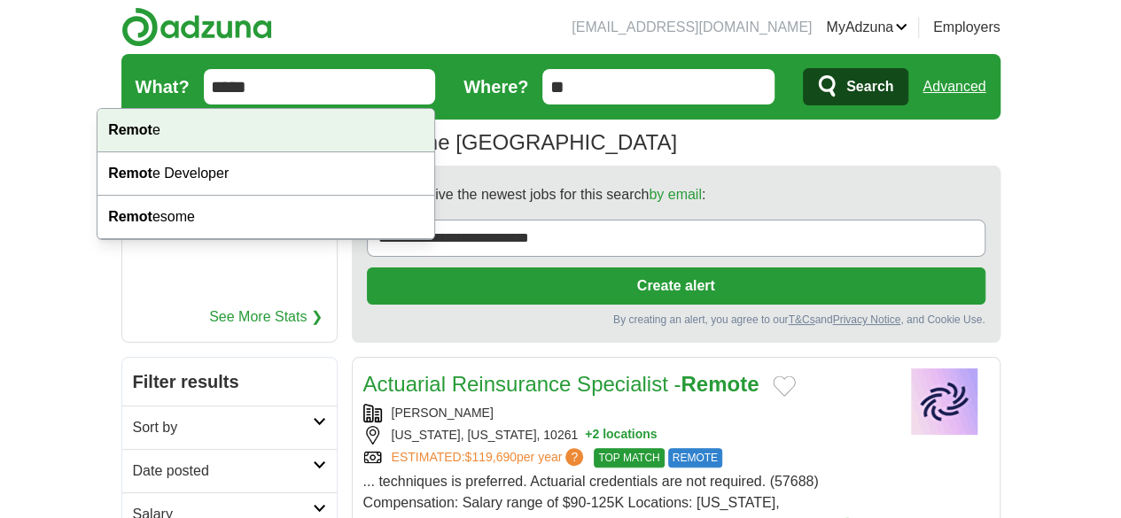
click at [142, 132] on strong "Remot" at bounding box center [130, 129] width 44 height 15
type input "******"
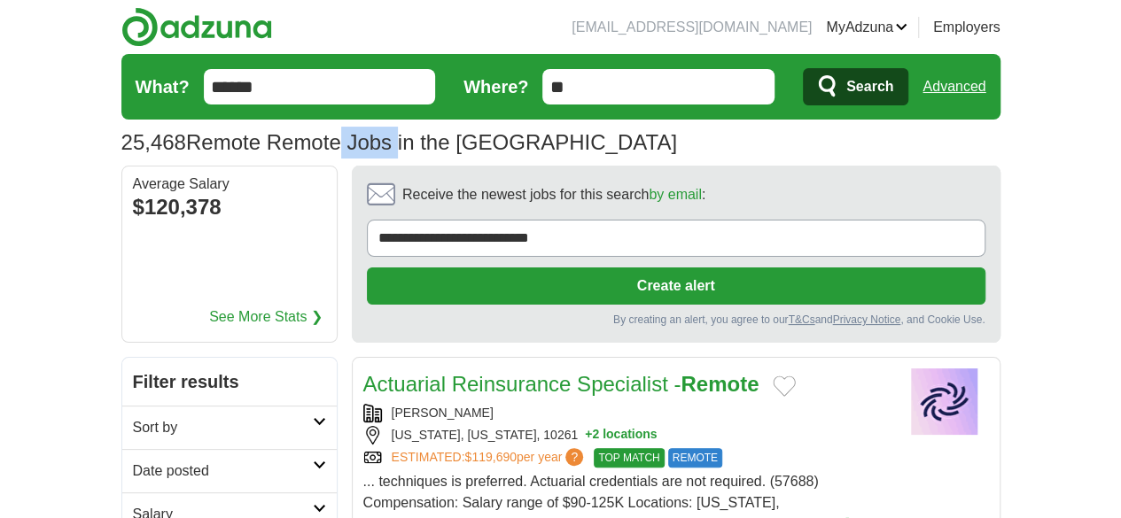
click at [142, 132] on h1 "25,468 Remote Remote Jobs in the US" at bounding box center [399, 142] width 556 height 24
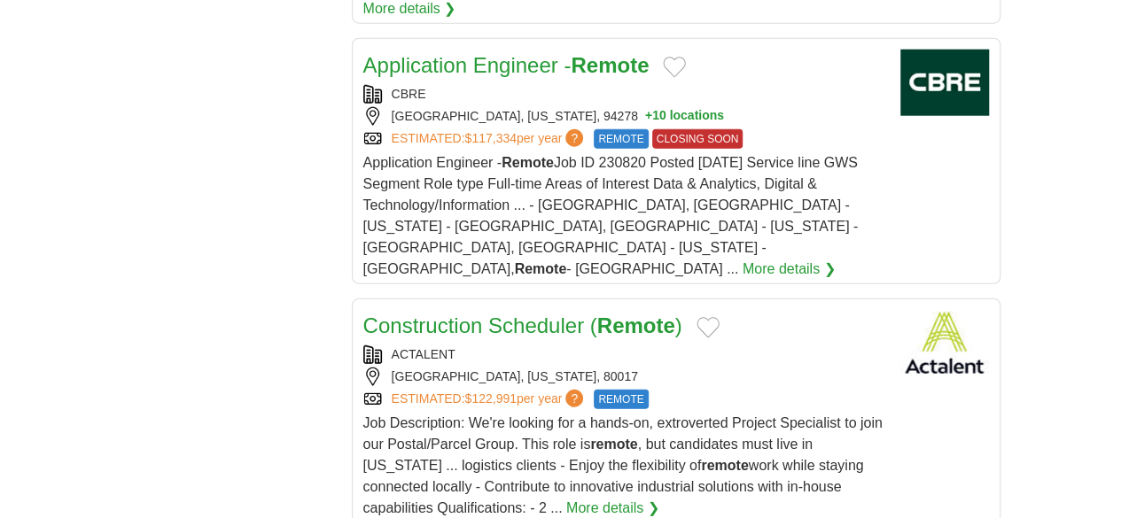
scroll to position [2221, 0]
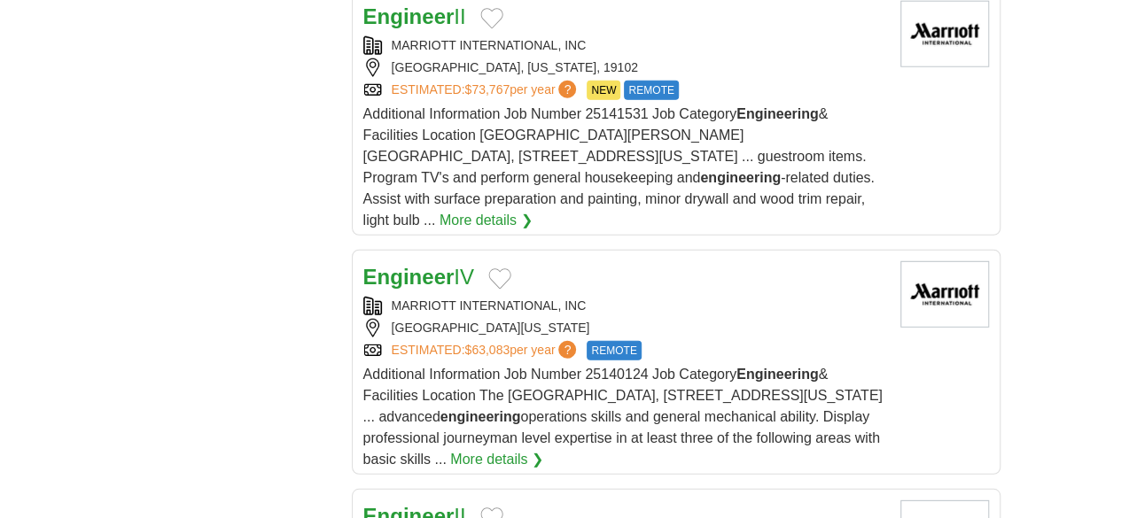
scroll to position [2350, 0]
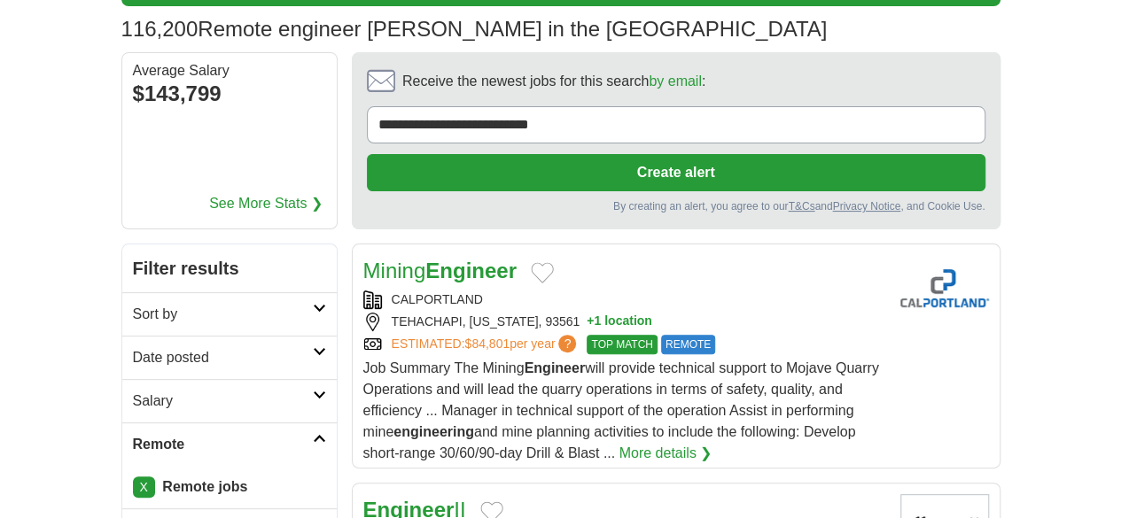
scroll to position [0, 0]
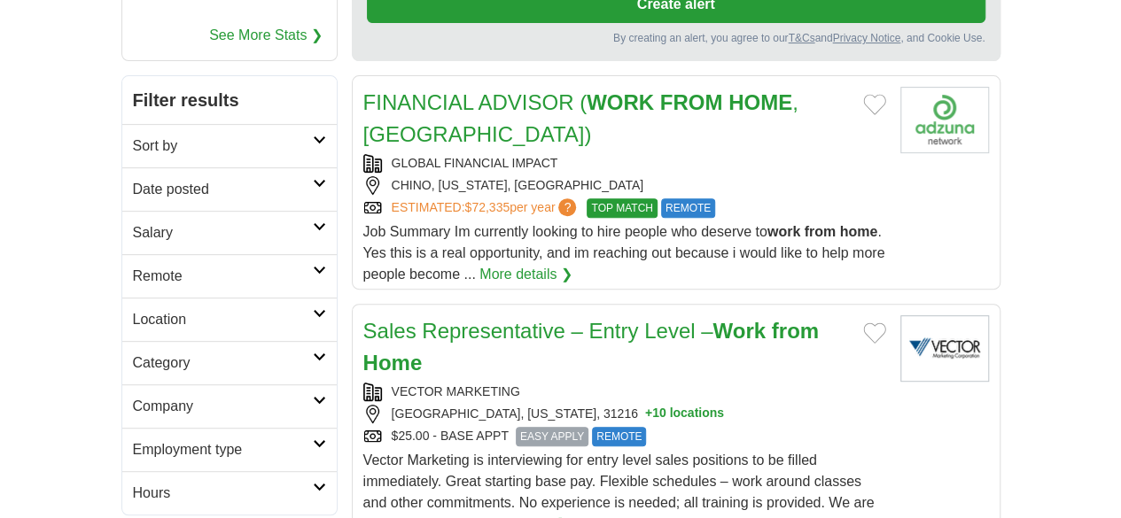
scroll to position [319, 0]
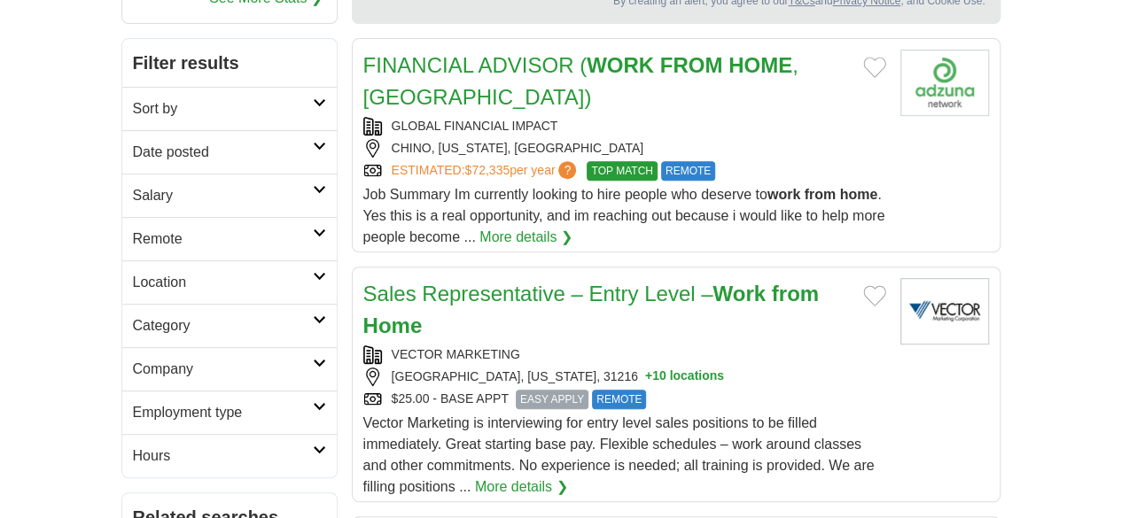
click at [313, 359] on icon at bounding box center [319, 363] width 13 height 9
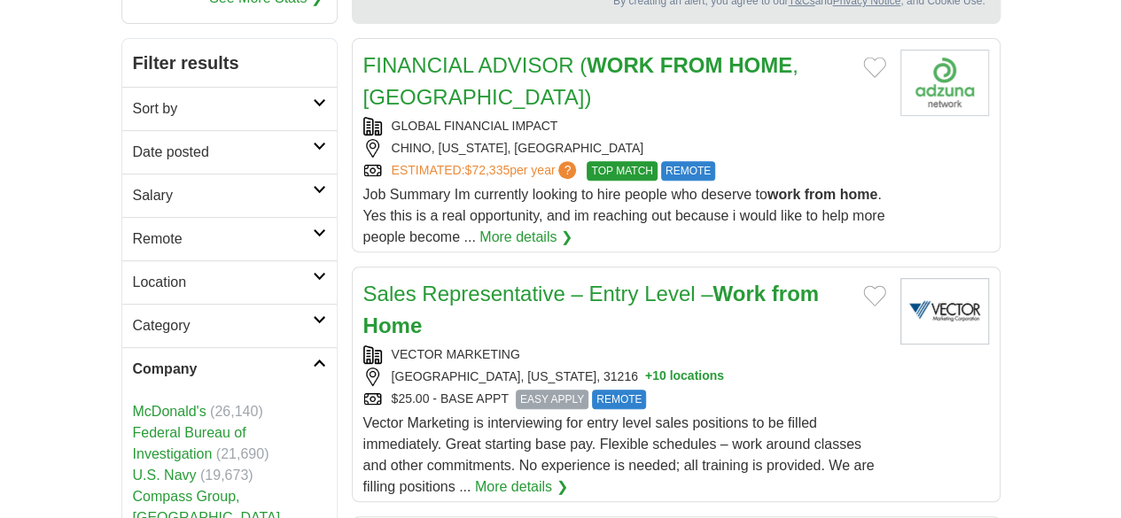
click at [313, 359] on icon at bounding box center [319, 363] width 13 height 9
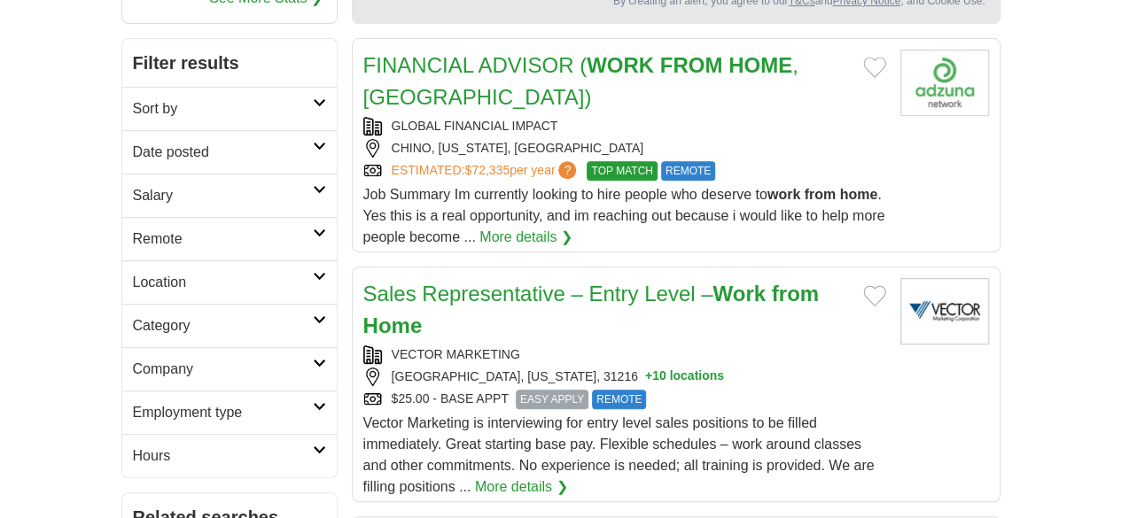
click at [313, 402] on icon at bounding box center [319, 406] width 13 height 9
click at [313, 316] on icon at bounding box center [319, 320] width 13 height 9
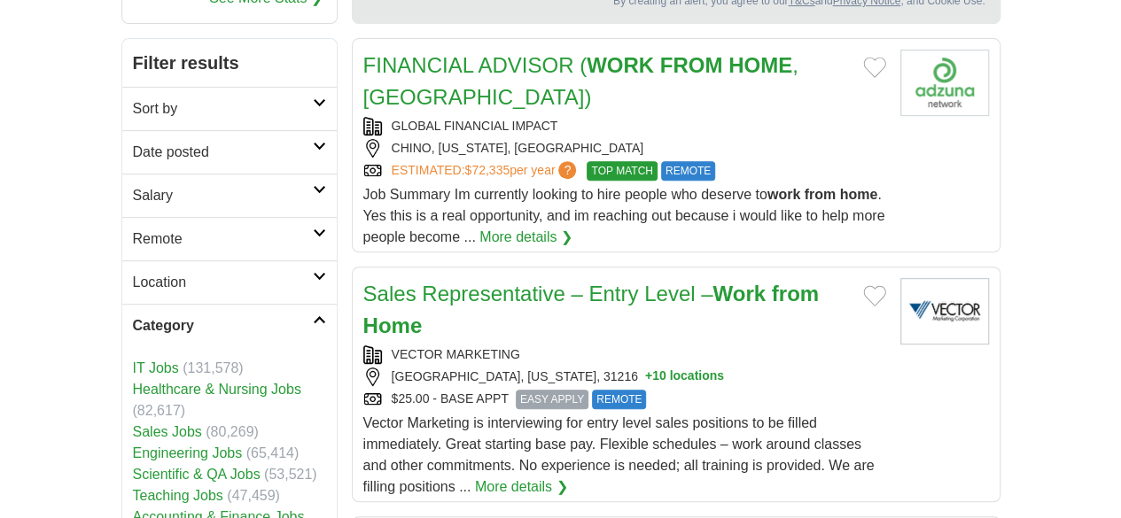
click at [133, 446] on link "Engineering Jobs" at bounding box center [188, 453] width 110 height 15
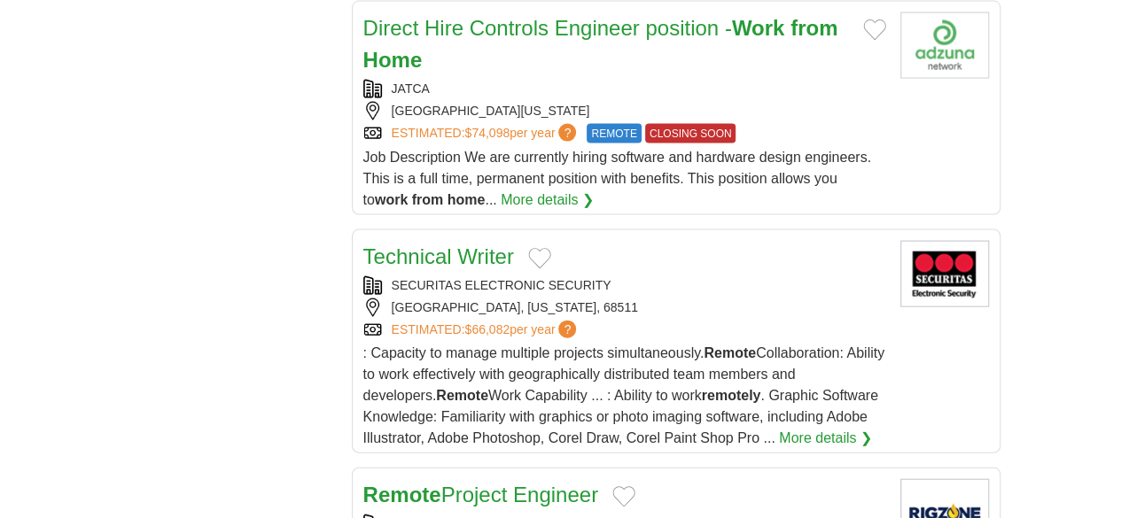
scroll to position [1810, 0]
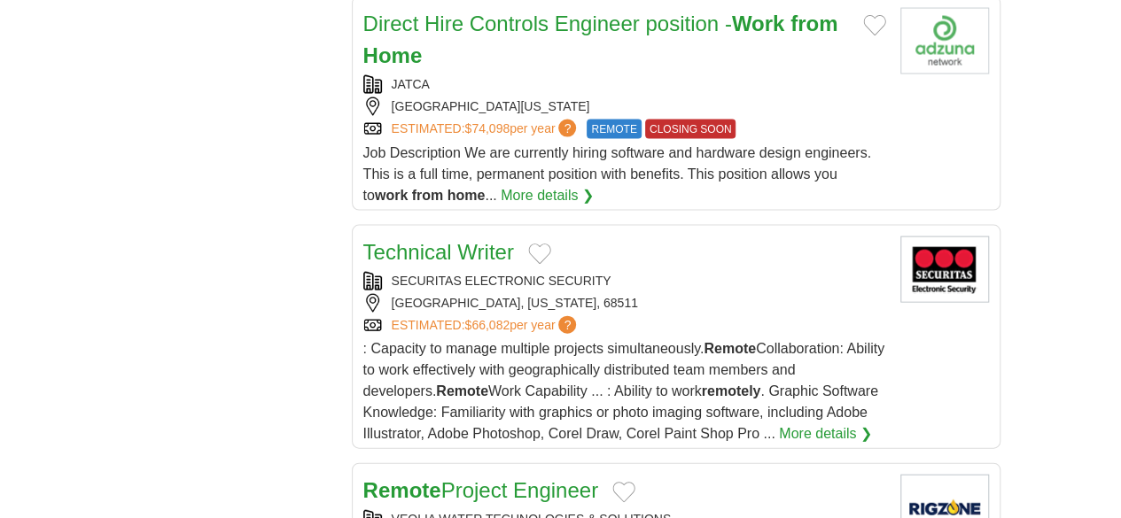
click at [541, 510] on div "VEOLIA WATER TECHNOLOGIES & SOLUTIONS" at bounding box center [624, 519] width 523 height 19
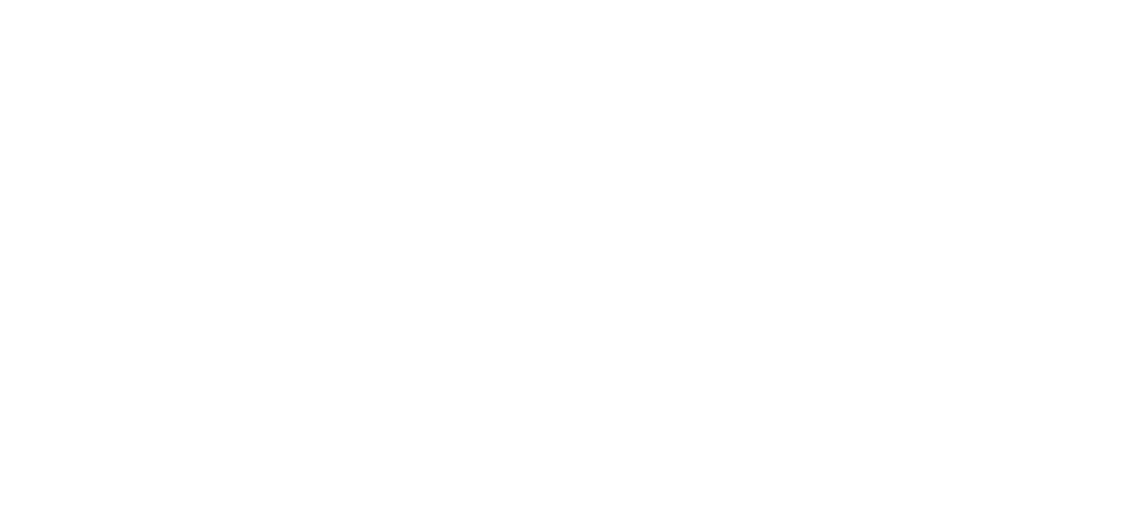
scroll to position [3033, 0]
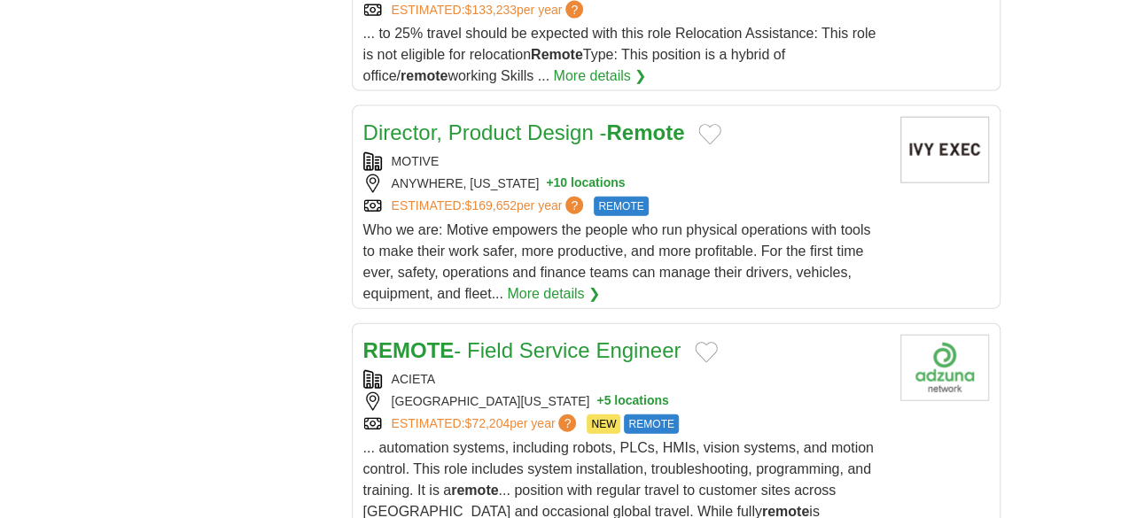
scroll to position [1978, 0]
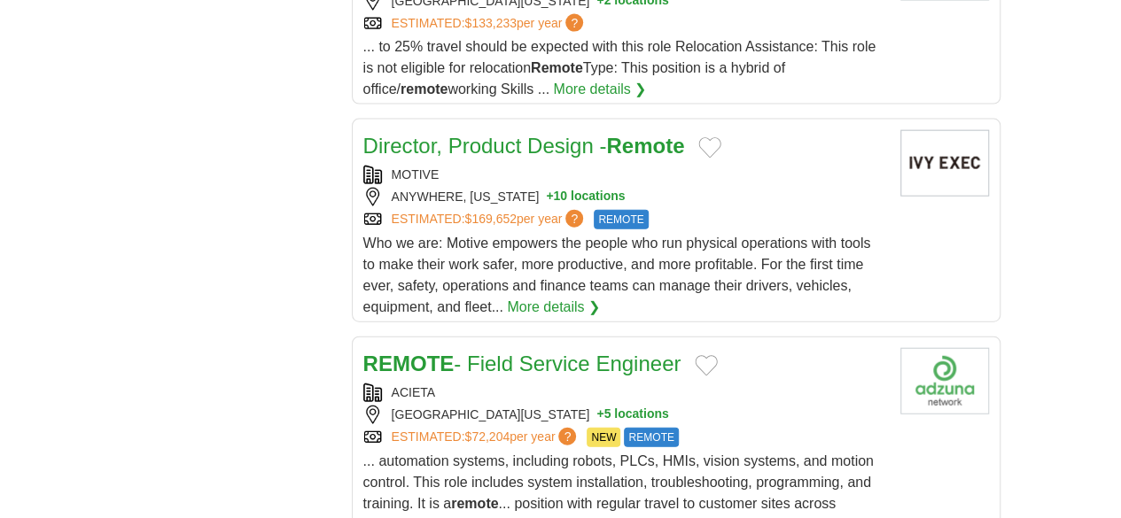
drag, startPoint x: 1127, startPoint y: 87, endPoint x: 1134, endPoint y: 398, distance: 311.1
click at [1120, 398] on html "[EMAIL_ADDRESS][DOMAIN_NAME] [GEOGRAPHIC_DATA] Alerts Favorites Resumes ApplyIQ…" at bounding box center [560, 125] width 1121 height 4206
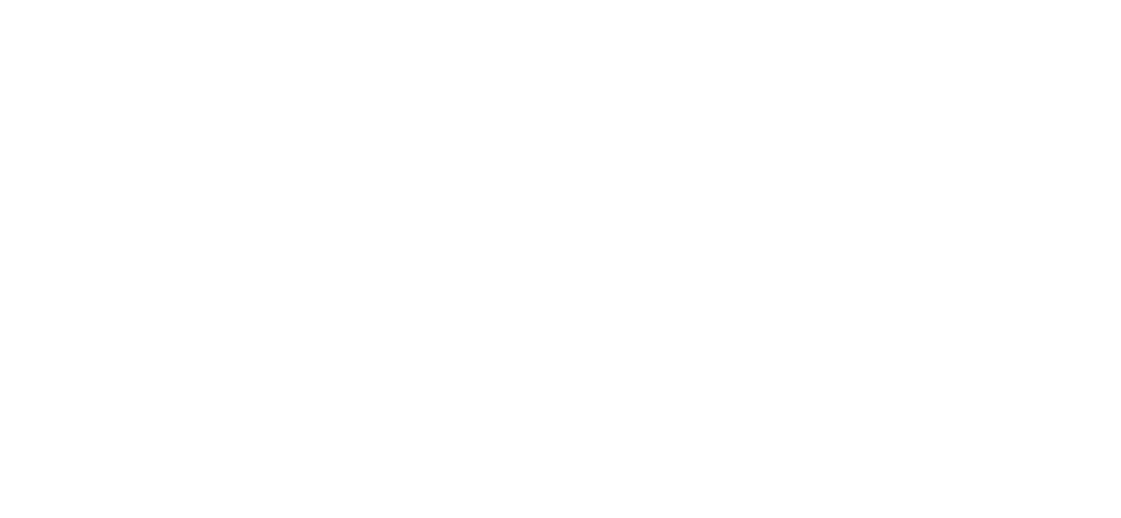
scroll to position [3036, 0]
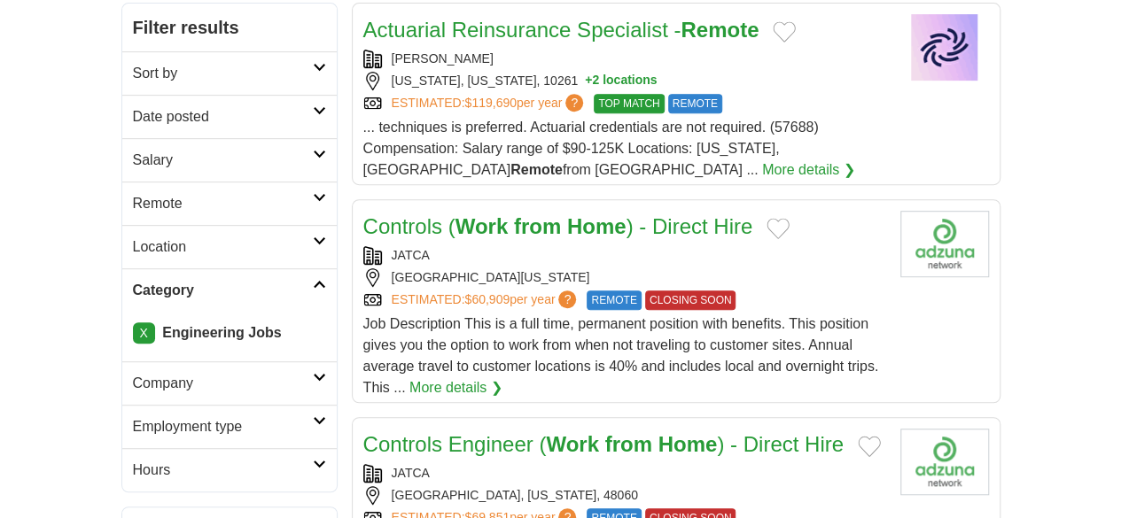
scroll to position [436, 0]
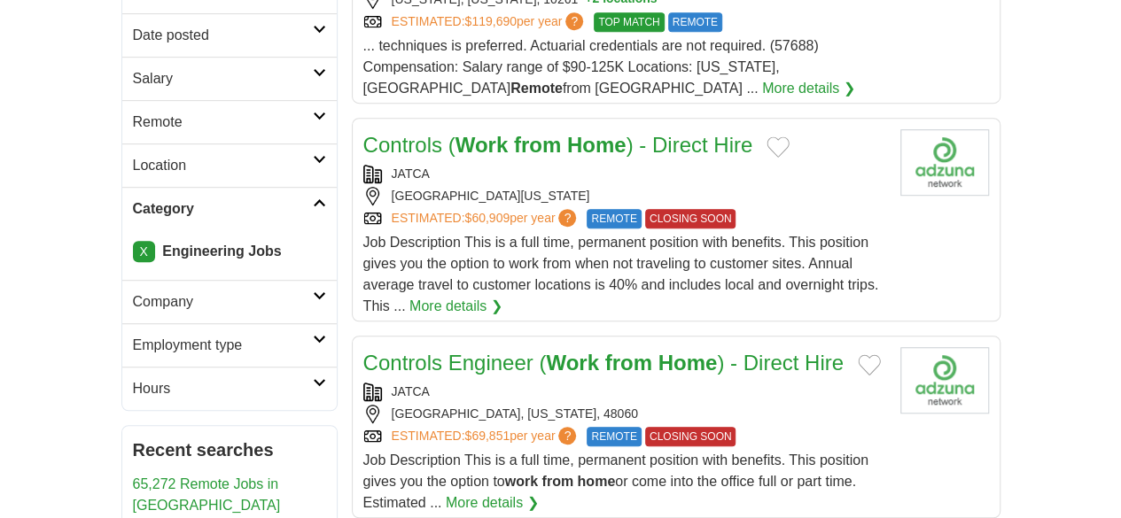
click at [799, 405] on div "PORT HURON, MICHIGAN, 48060" at bounding box center [624, 414] width 523 height 19
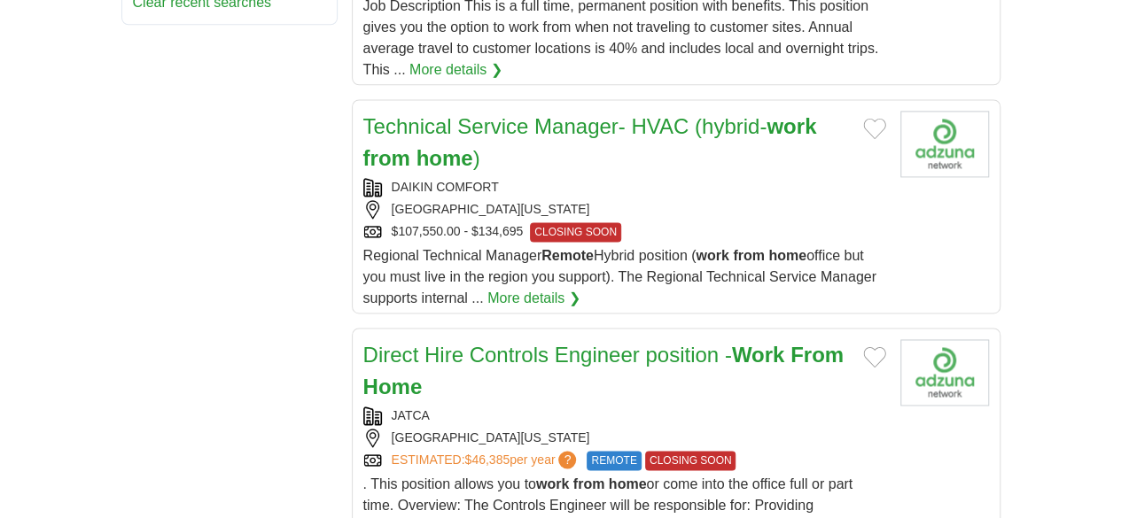
scroll to position [1180, 0]
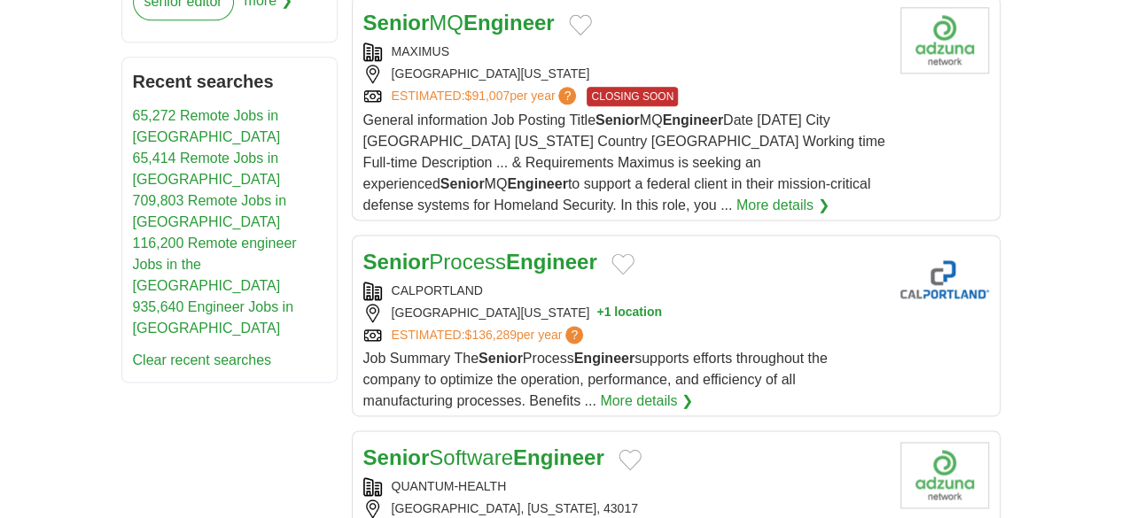
scroll to position [1122, 0]
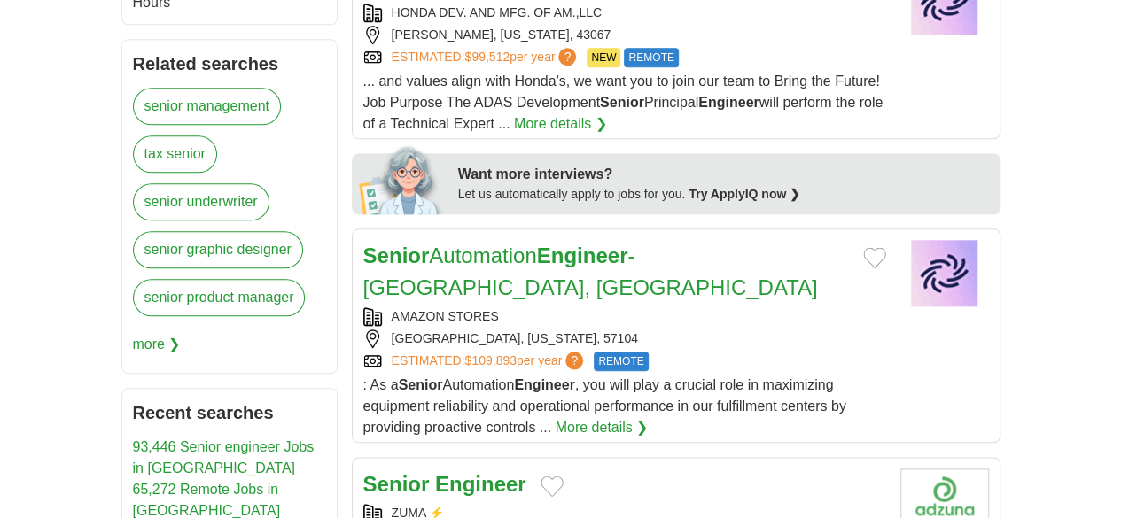
scroll to position [838, 0]
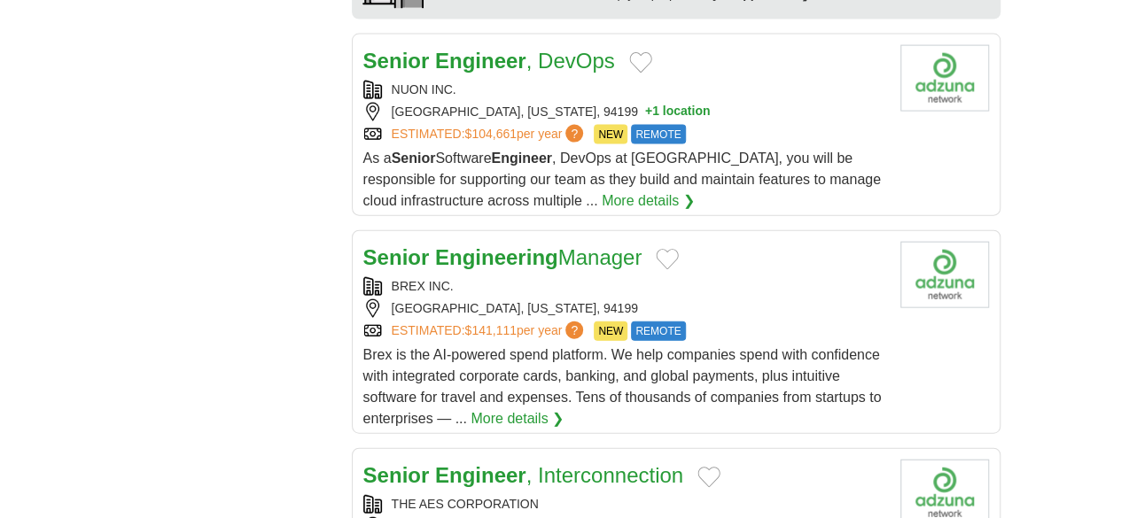
scroll to position [1960, 0]
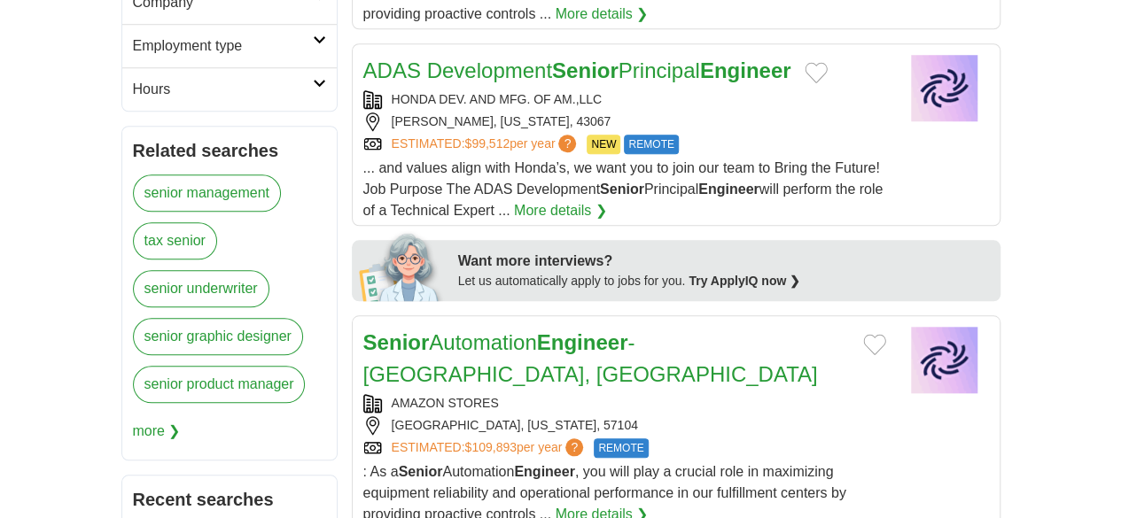
scroll to position [788, 0]
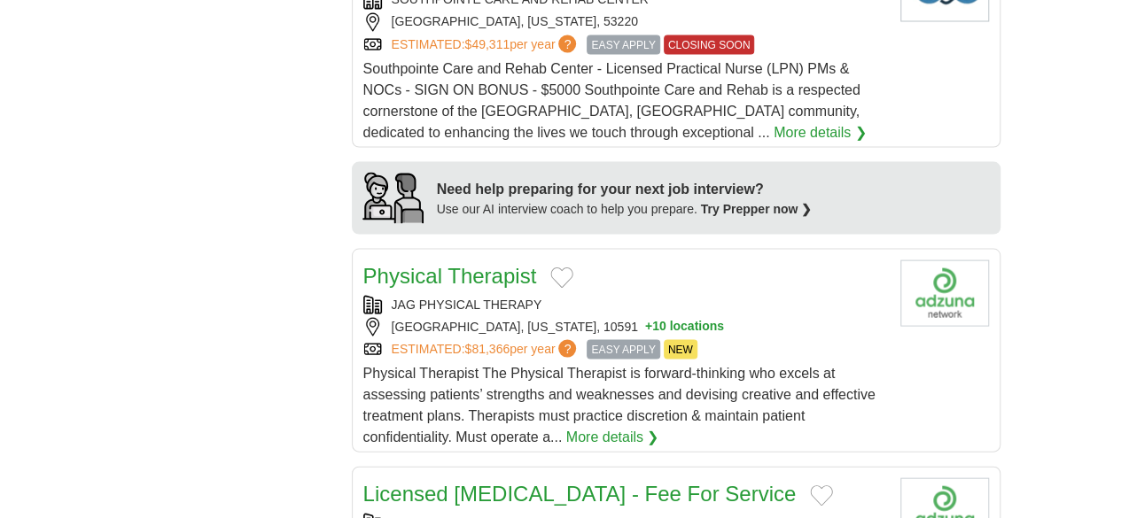
scroll to position [1808, 0]
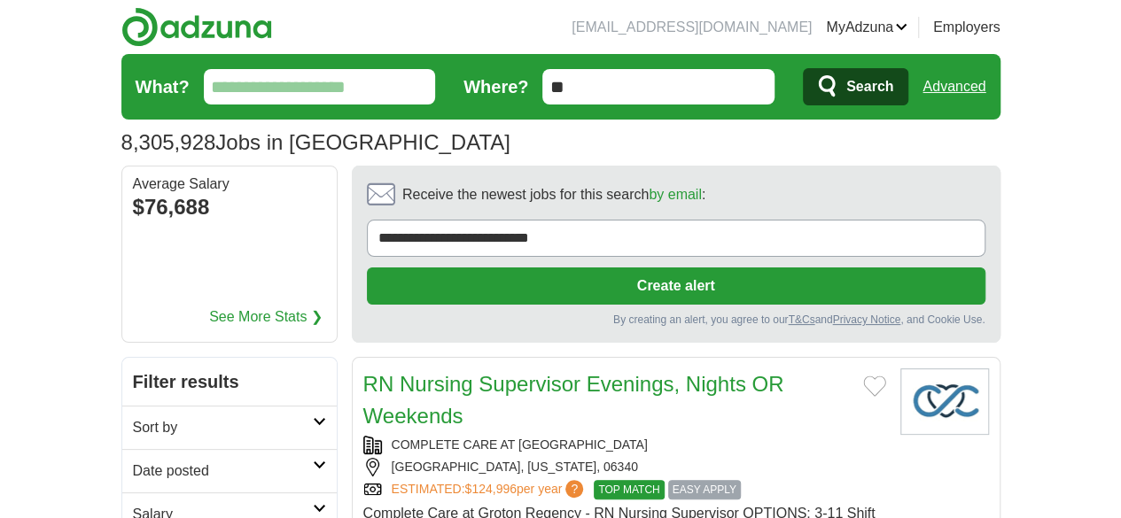
click at [436, 133] on div "8,305,928 Jobs in US Average Salary: $76,688" at bounding box center [560, 143] width 879 height 32
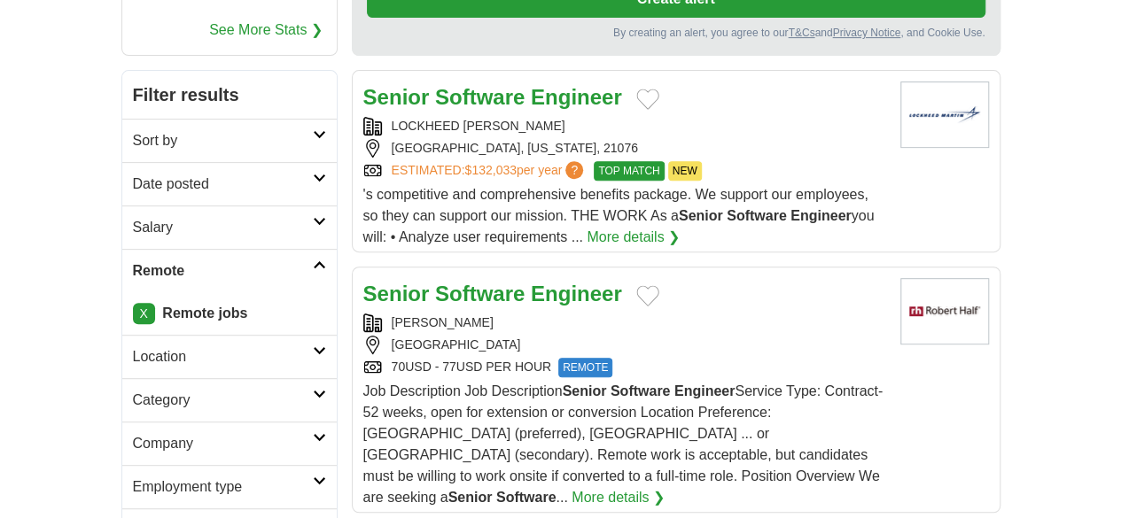
scroll to position [283, 0]
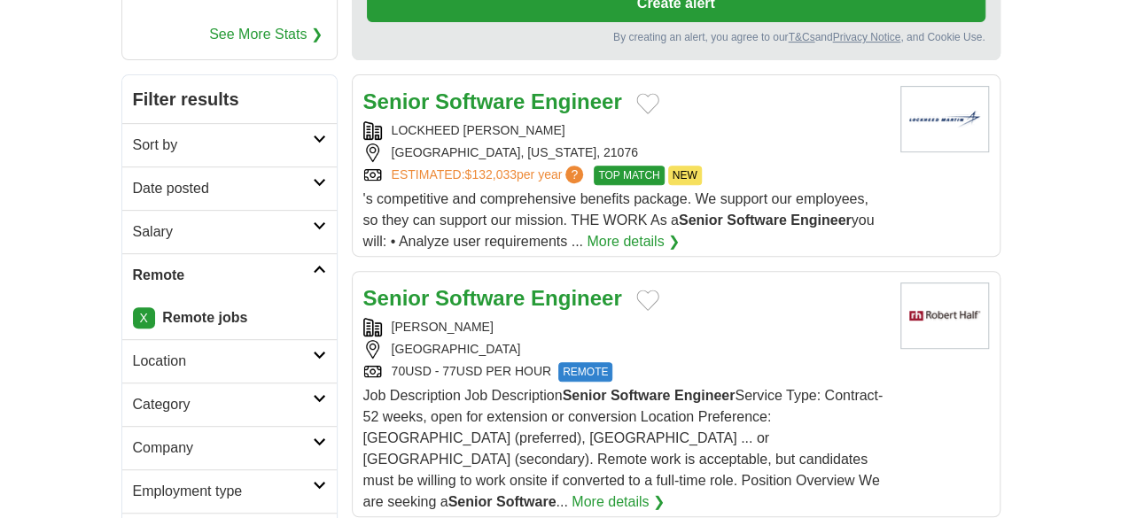
click at [516, 318] on div "ROBERT HALF" at bounding box center [624, 327] width 523 height 19
click at [461, 286] on strong "Software" at bounding box center [480, 298] width 90 height 24
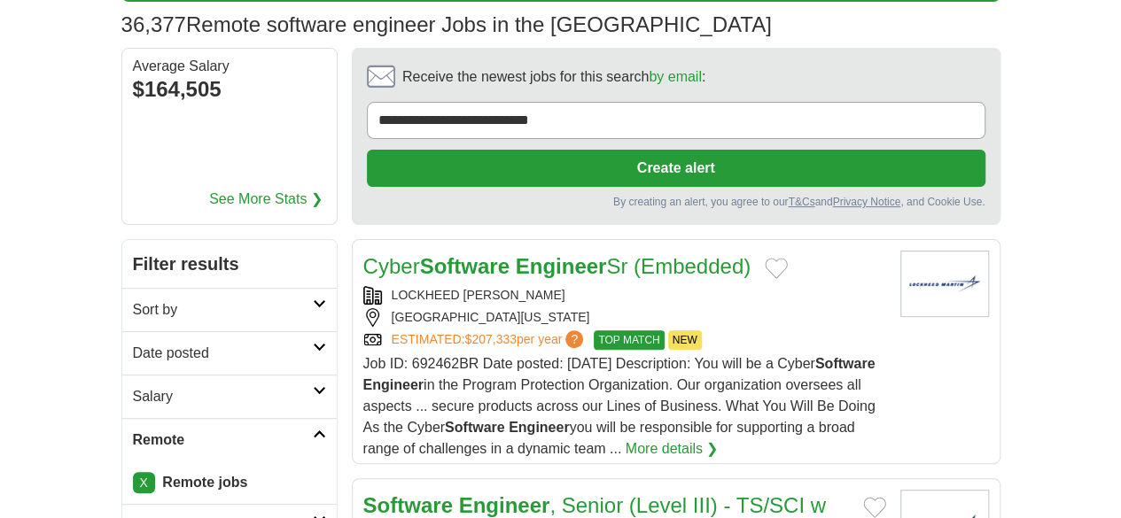
scroll to position [114, 0]
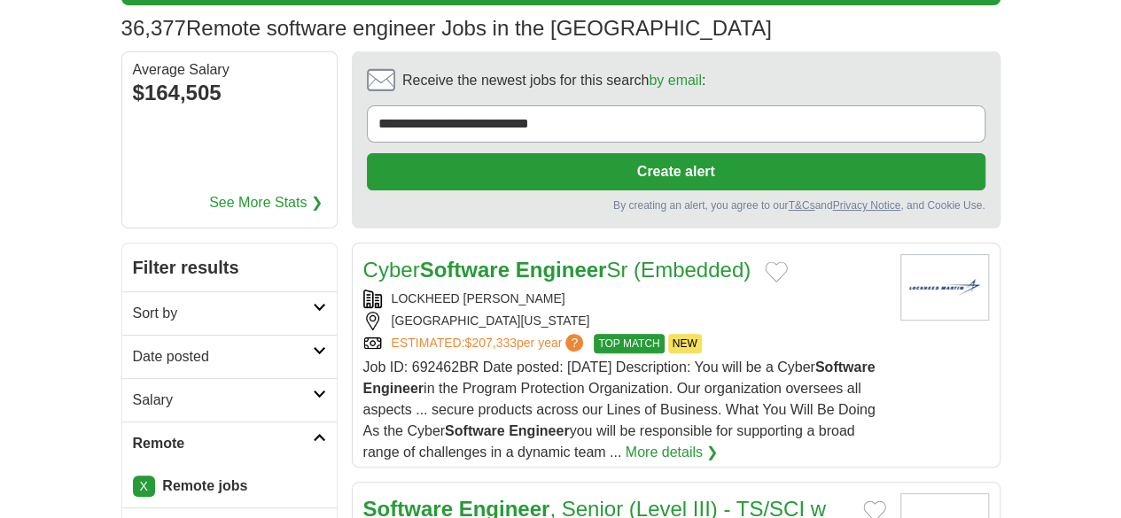
click at [776, 357] on div "Job ID: 692462BR Date posted: Aug. 11, 2025 Description: You will be a Cyber So…" at bounding box center [624, 410] width 523 height 106
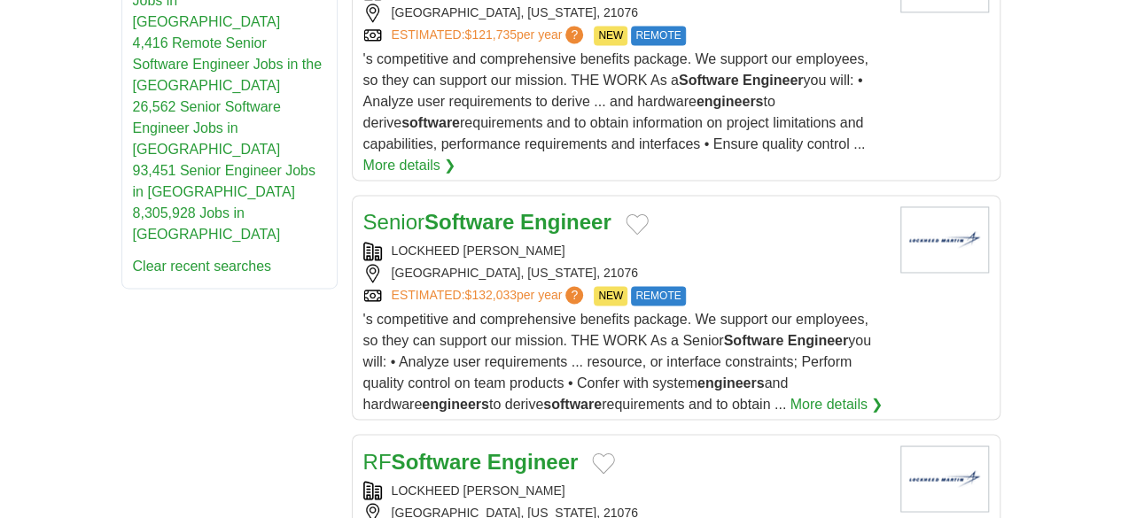
scroll to position [1379, 0]
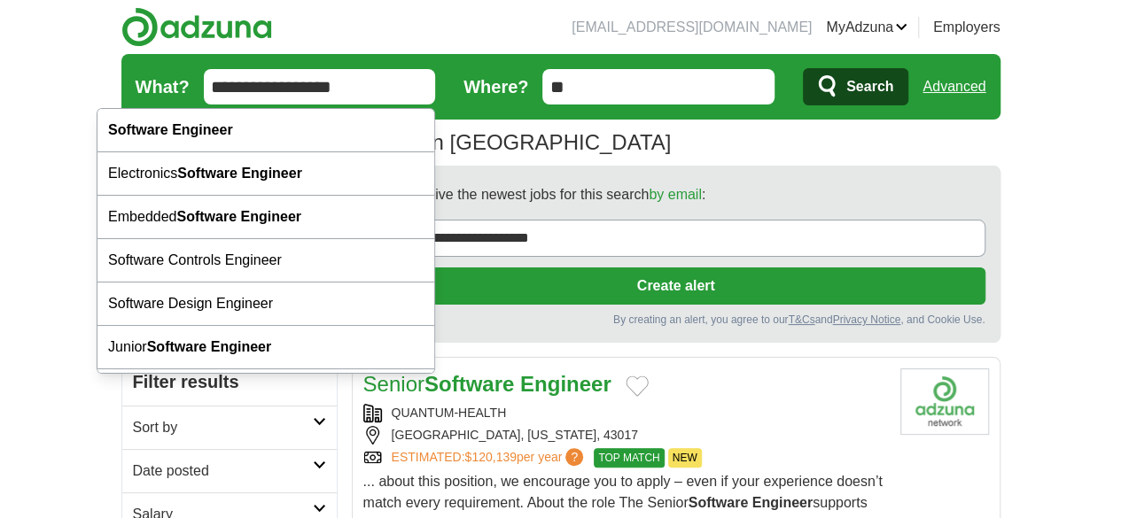
drag, startPoint x: 104, startPoint y: 89, endPoint x: 323, endPoint y: 95, distance: 219.0
click at [323, 95] on input "**********" at bounding box center [320, 86] width 232 height 35
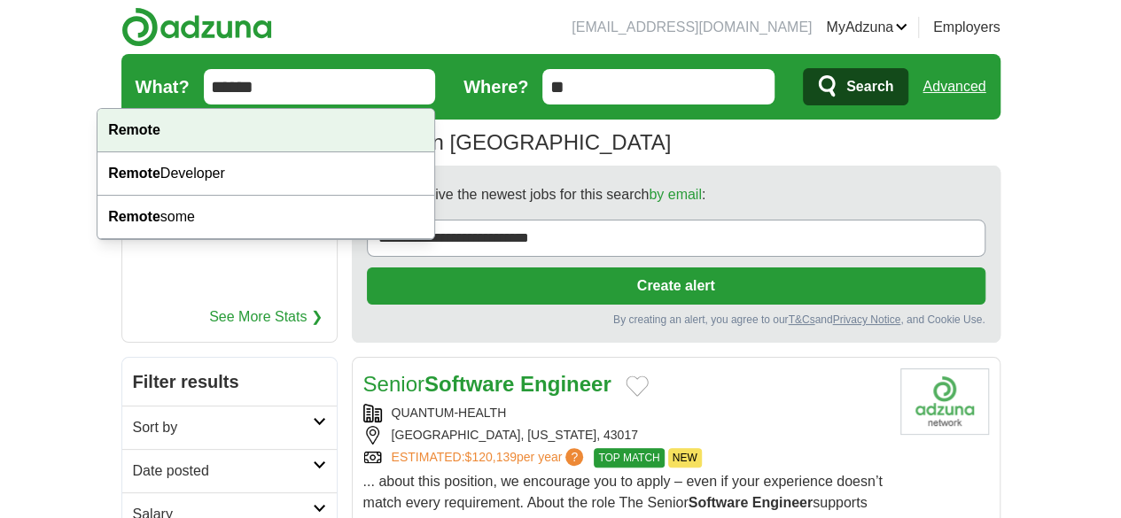
click at [200, 127] on div "Remote" at bounding box center [265, 130] width 337 height 43
type input "******"
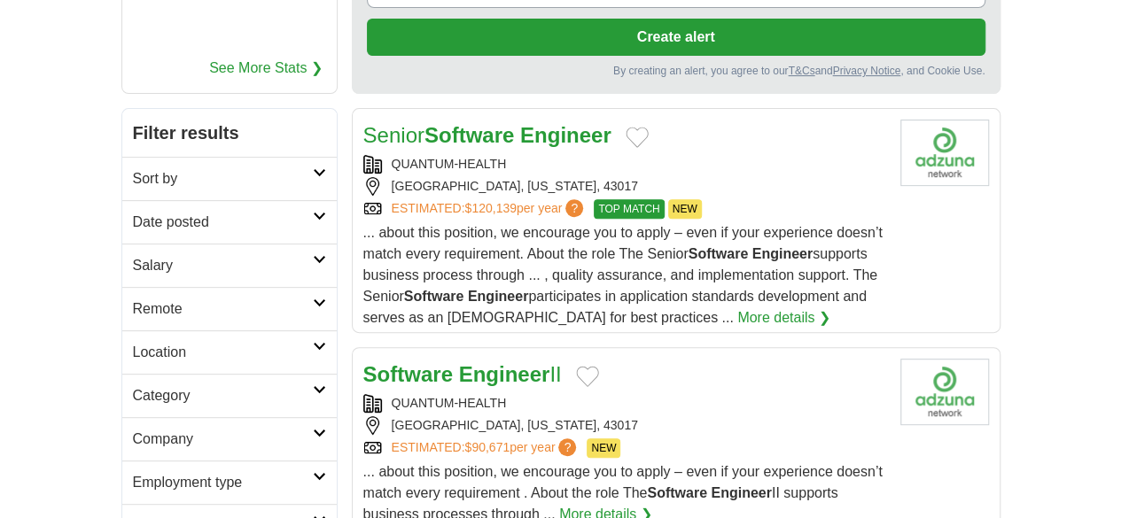
scroll to position [331, 0]
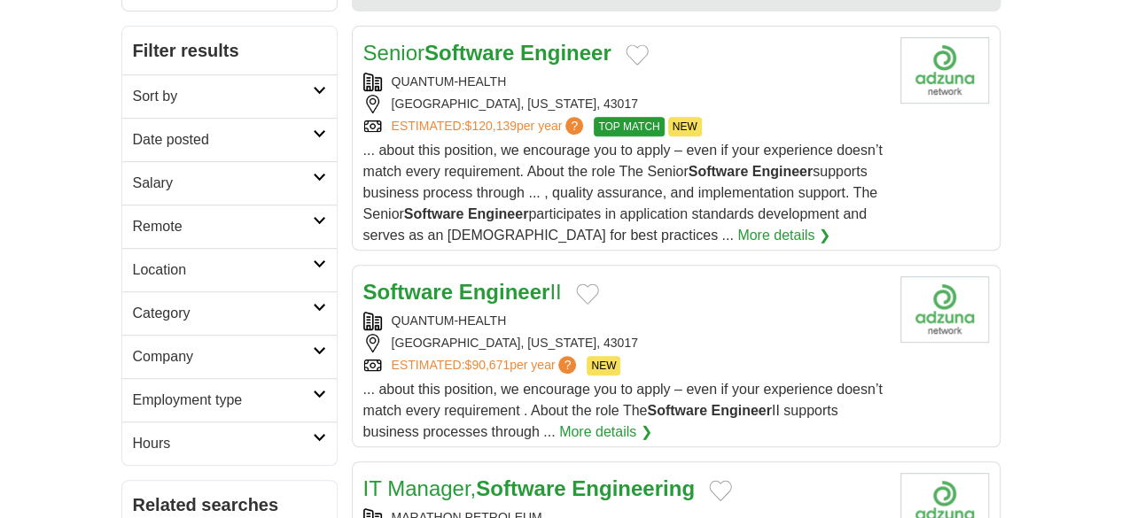
click at [313, 303] on icon at bounding box center [319, 307] width 13 height 9
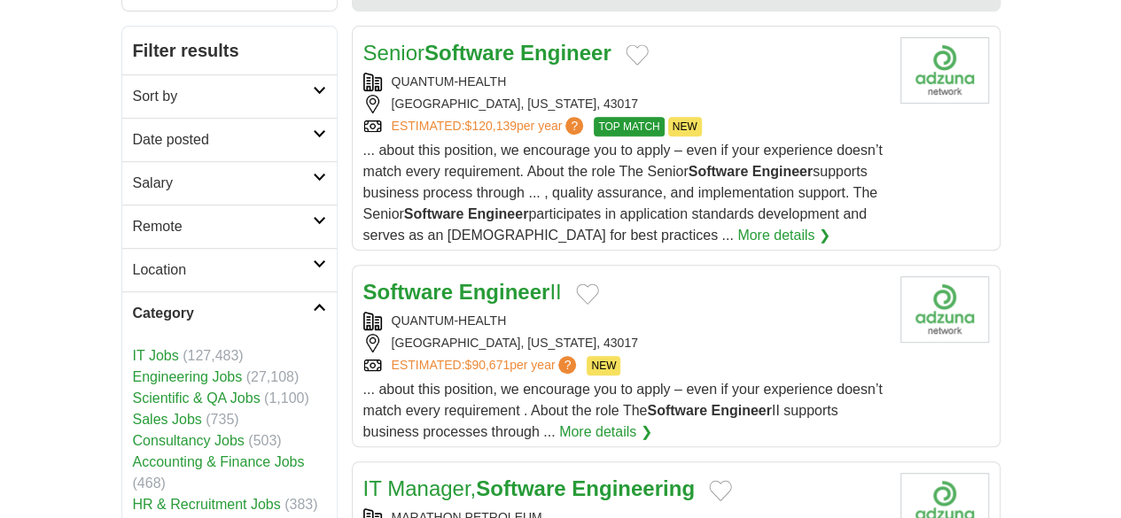
click at [133, 370] on link "Engineering Jobs" at bounding box center [188, 377] width 110 height 15
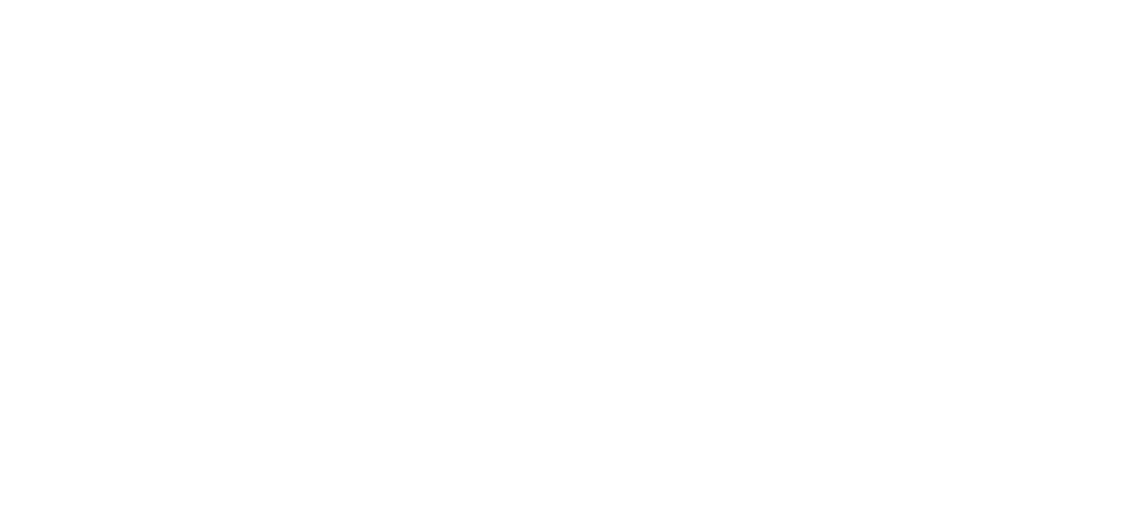
scroll to position [3146, 0]
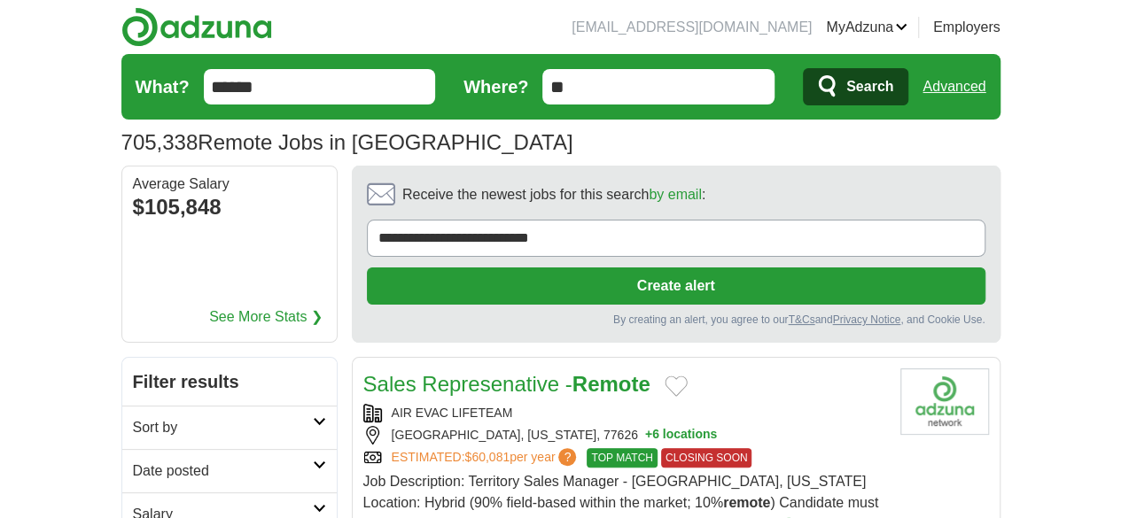
click at [737, 147] on div "705,338 Remote Jobs in US Average Salary: $105,848" at bounding box center [560, 143] width 879 height 32
click at [413, 145] on div "705,338 Remote Jobs in US Average Salary: $105,848" at bounding box center [560, 143] width 879 height 32
click at [306, 131] on div "705,338 Remote Jobs in US Average Salary: $105,848" at bounding box center [560, 143] width 879 height 32
click at [297, 139] on div "705,338 Remote Jobs in US Average Salary: $105,848" at bounding box center [560, 143] width 879 height 32
click at [752, 152] on div "705,338 Remote Jobs in US Average Salary: $105,848" at bounding box center [560, 143] width 879 height 32
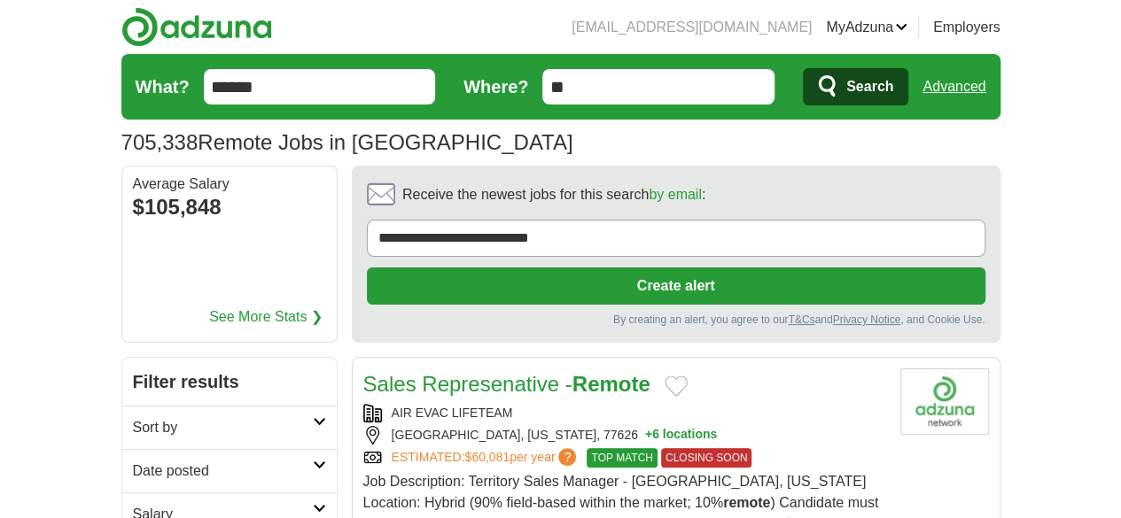
drag, startPoint x: 551, startPoint y: 136, endPoint x: 649, endPoint y: 161, distance: 100.8
click at [649, 161] on section "705,338 Remote Jobs in US Salary Salary Select a salary range Salary from from …" at bounding box center [560, 110] width 879 height 112
click at [516, 135] on div "705,338 Remote Jobs in US Average Salary: $105,848" at bounding box center [560, 143] width 879 height 32
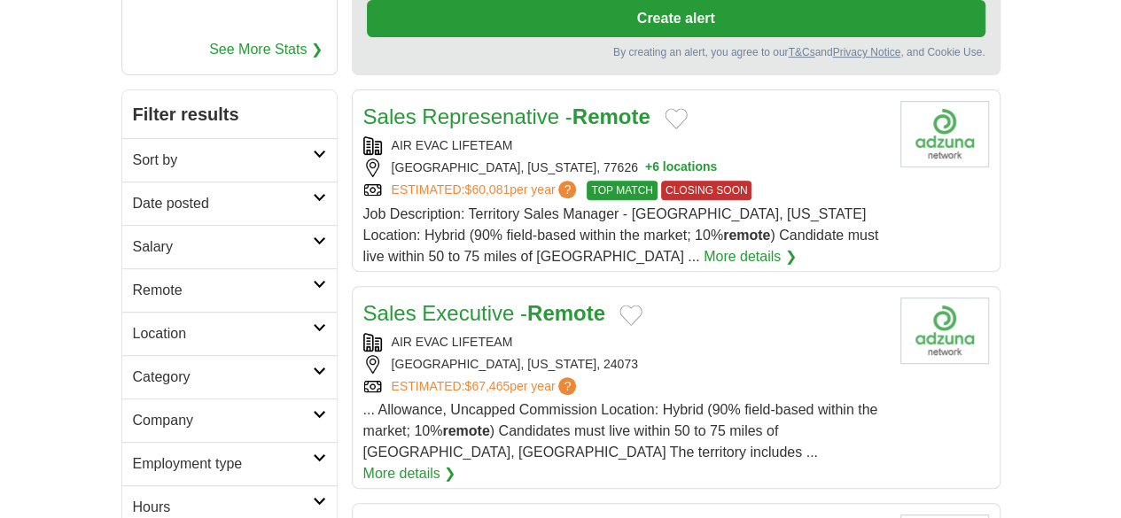
scroll to position [284, 0]
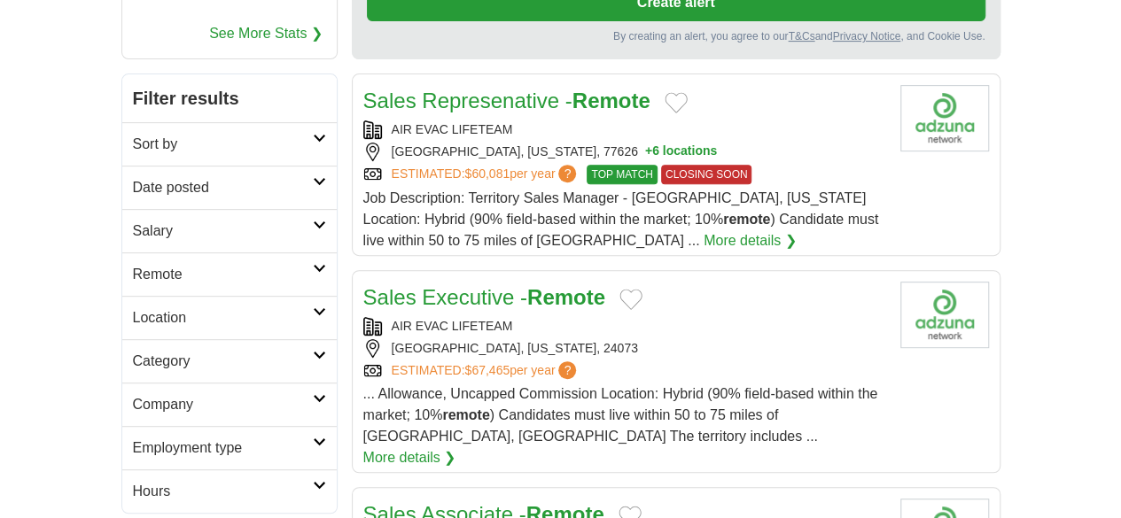
click at [313, 351] on icon at bounding box center [319, 355] width 13 height 9
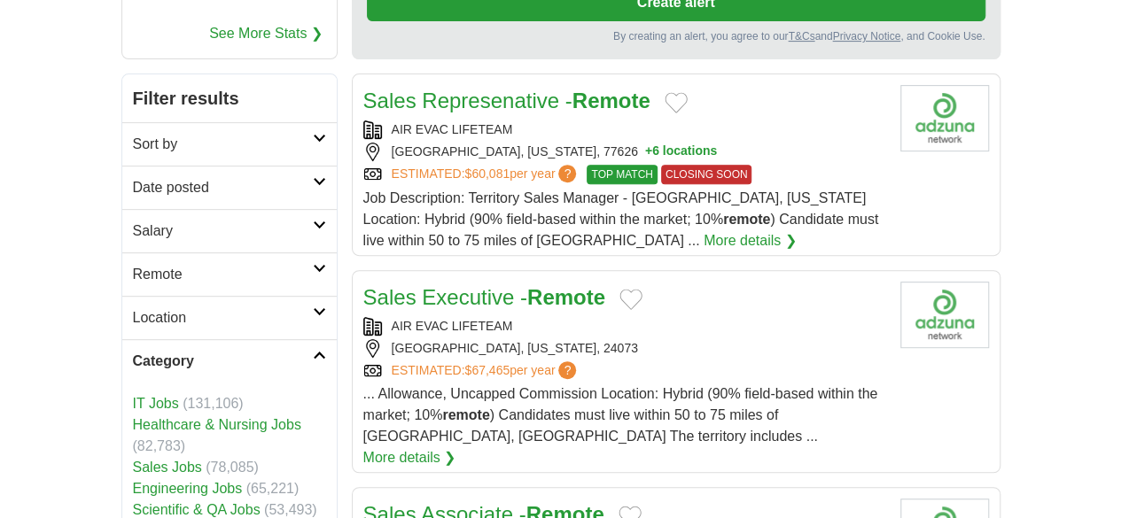
click at [133, 481] on link "Engineering Jobs" at bounding box center [188, 488] width 110 height 15
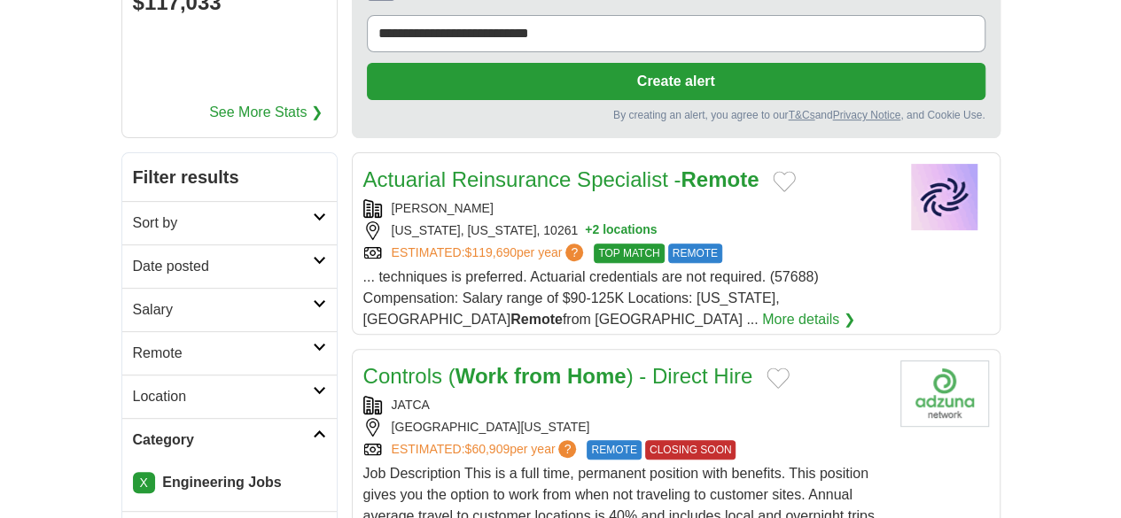
scroll to position [295, 0]
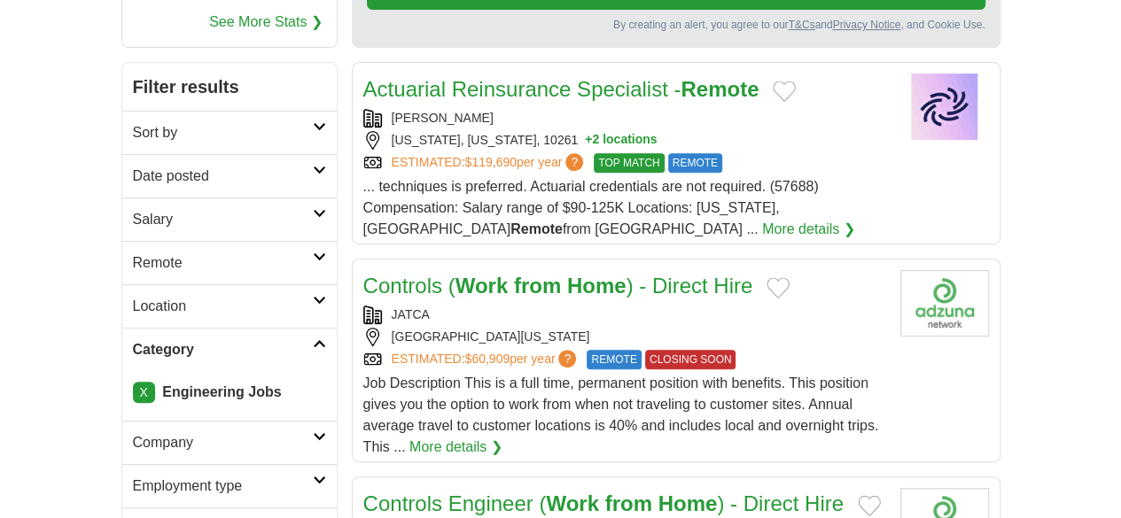
click at [313, 253] on icon at bounding box center [319, 257] width 13 height 9
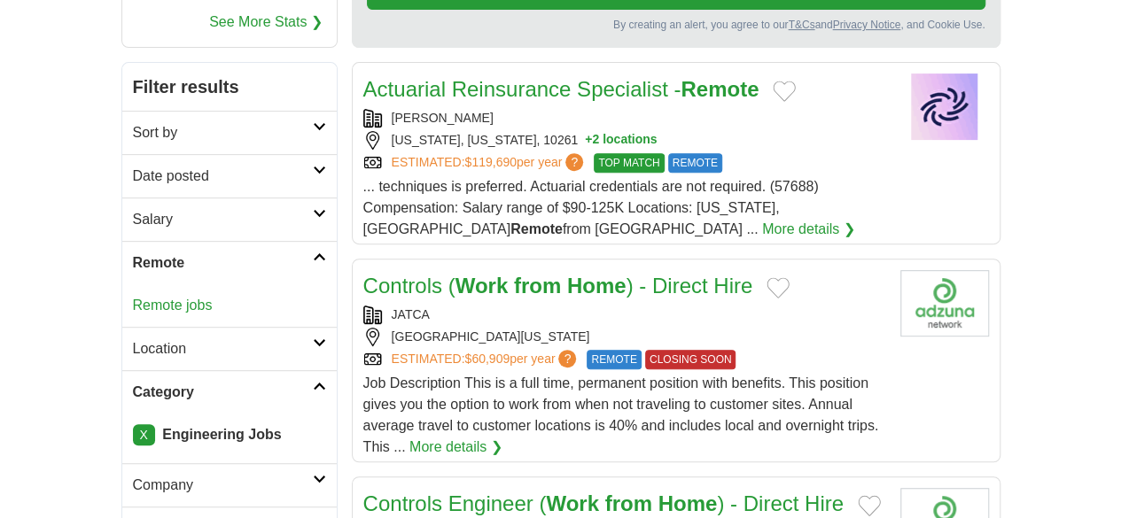
click at [133, 298] on link "Remote jobs" at bounding box center [173, 305] width 80 height 15
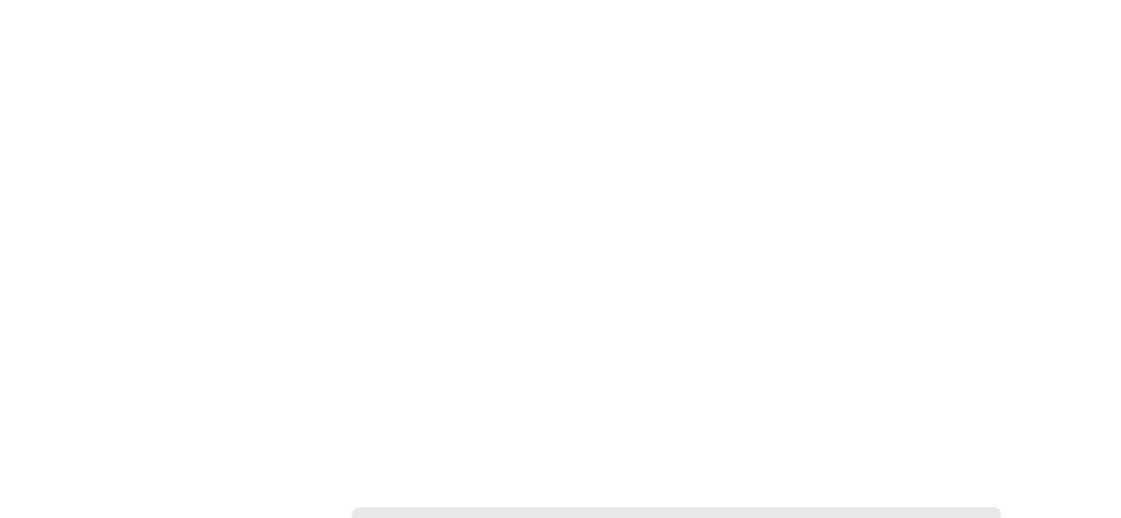
scroll to position [3077, 0]
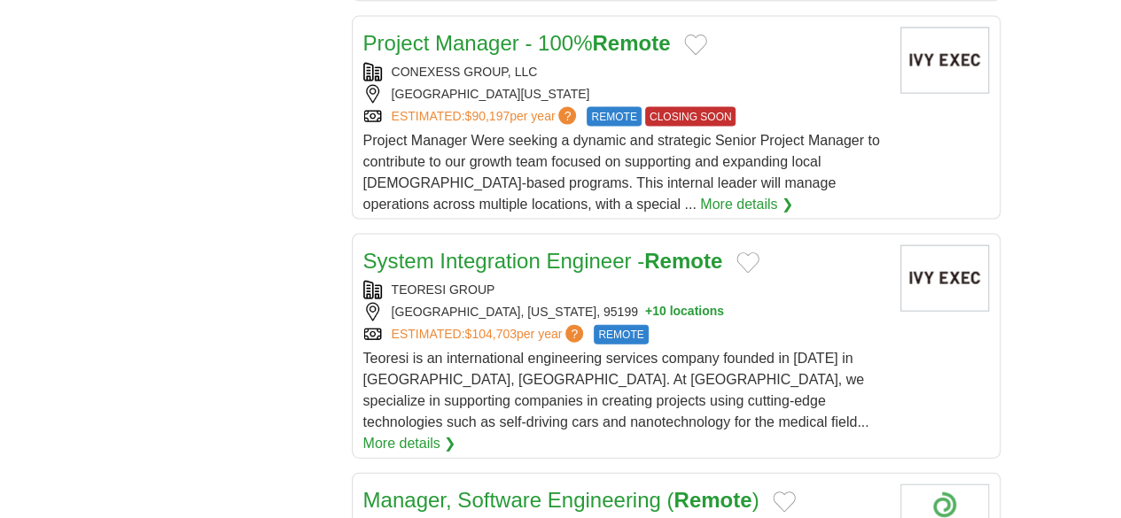
scroll to position [1928, 0]
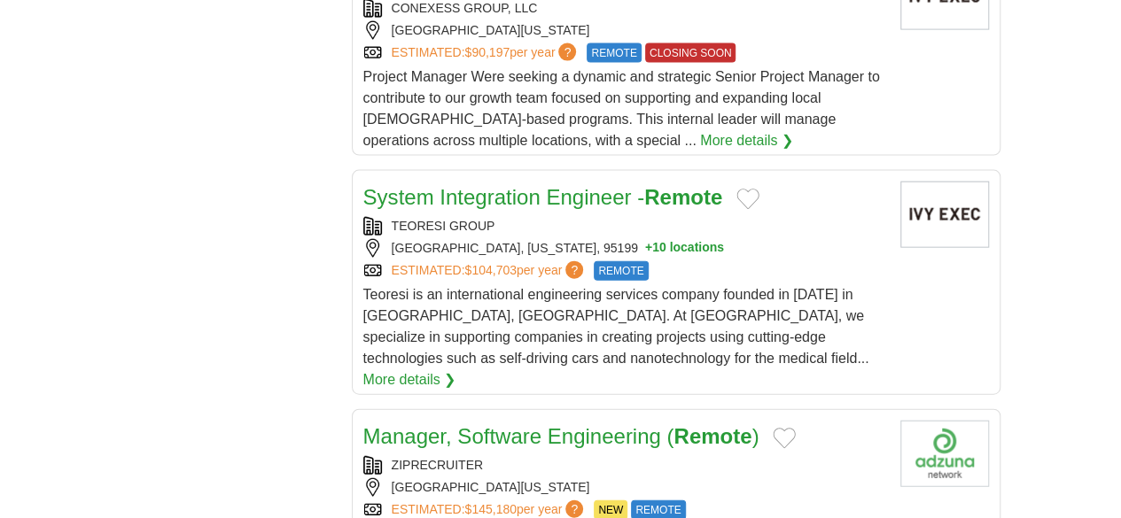
click at [661, 456] on div "ZIPRECRUITER [GEOGRAPHIC_DATA], [US_STATE], 93403 ESTIMATED: $145,180 per year …" at bounding box center [624, 488] width 523 height 64
